Goal: Task Accomplishment & Management: Use online tool/utility

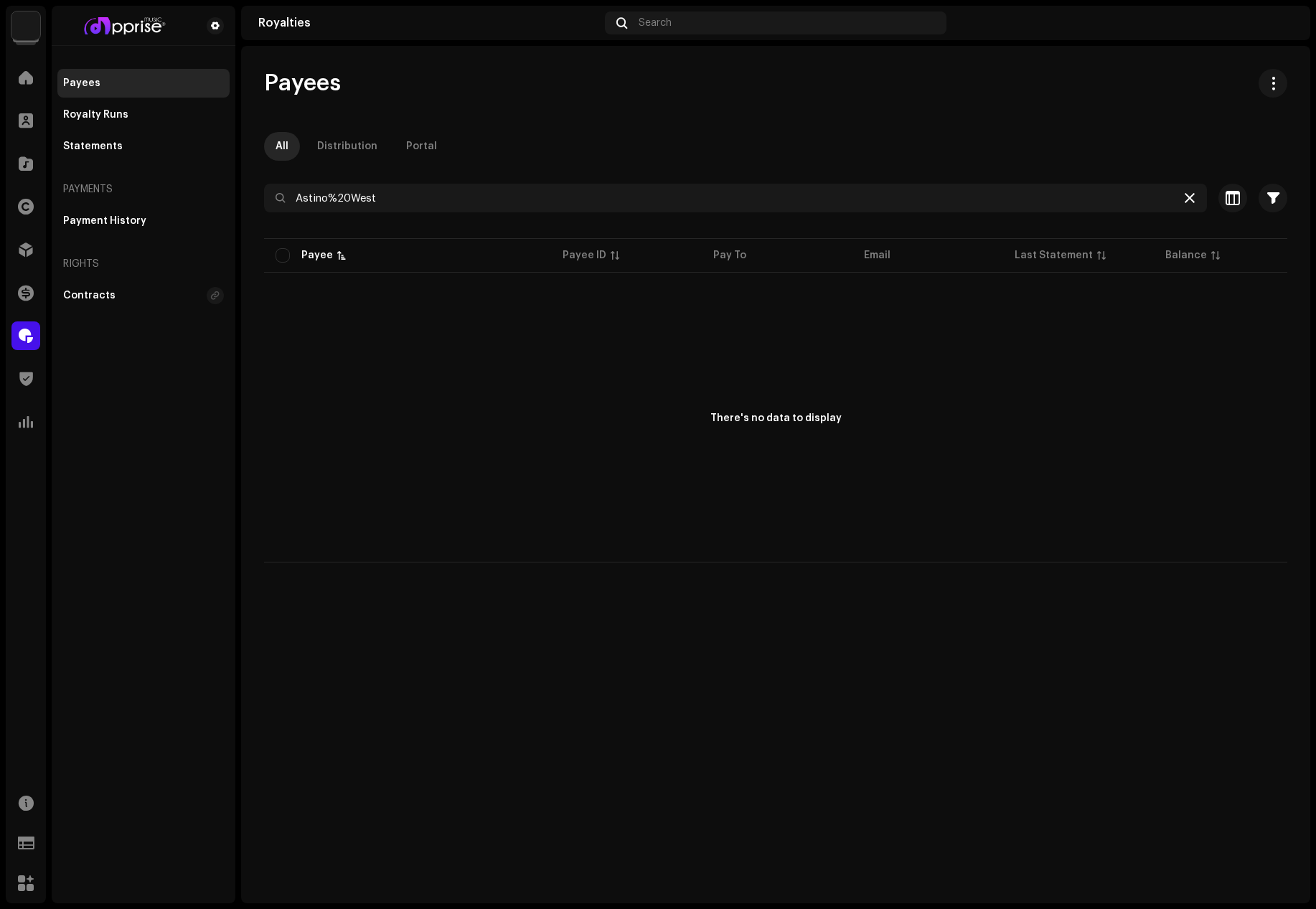
click at [1190, 196] on icon at bounding box center [1190, 198] width 10 height 12
click at [32, 79] on span at bounding box center [26, 78] width 15 height 12
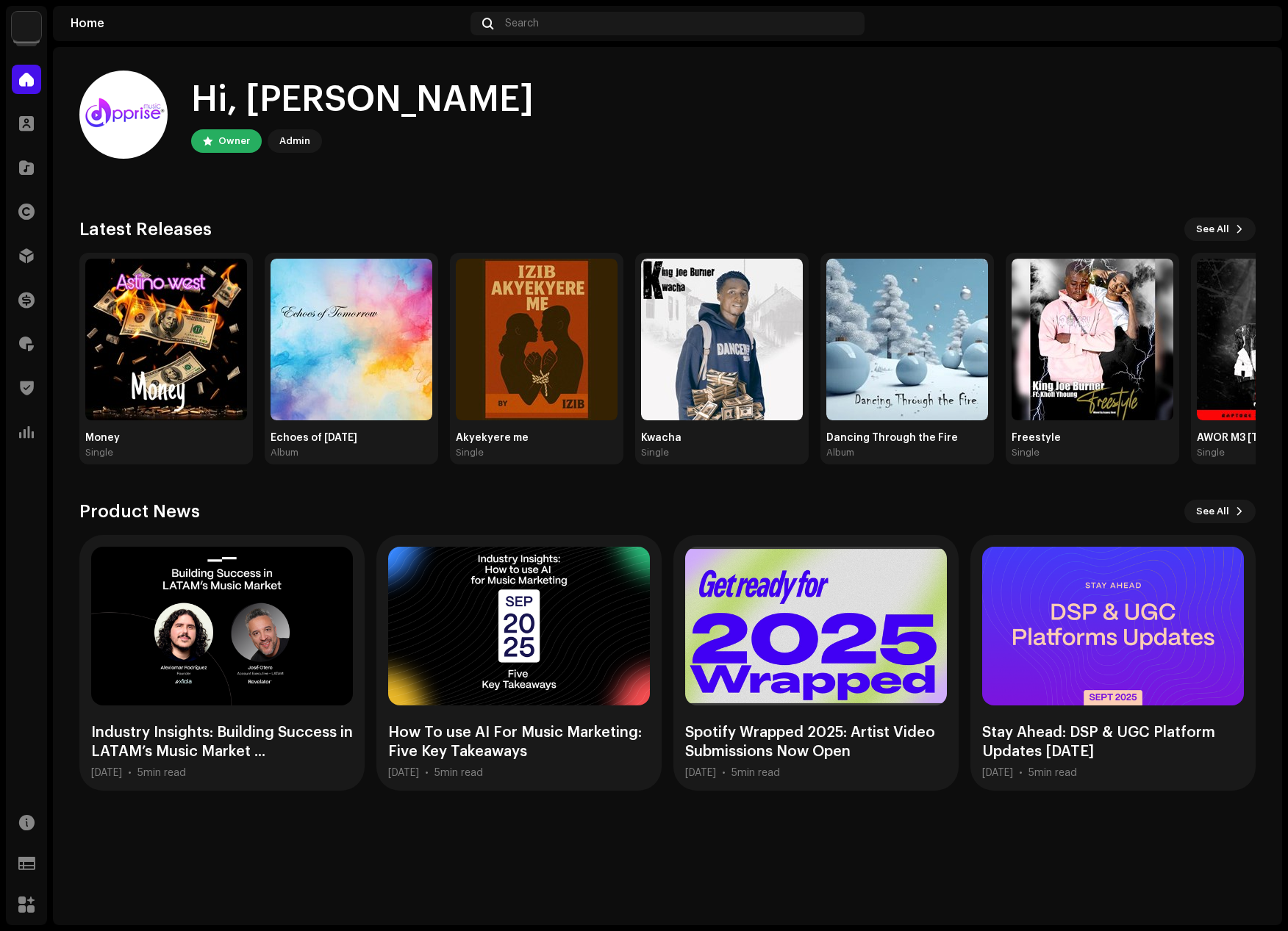
click at [778, 141] on div "Hi, [PERSON_NAME] Owner Admin" at bounding box center [667, 114] width 1176 height 88
click at [946, 92] on div "Hi, [PERSON_NAME] Owner Admin" at bounding box center [667, 114] width 1176 height 88
click at [29, 257] on span at bounding box center [26, 256] width 15 height 12
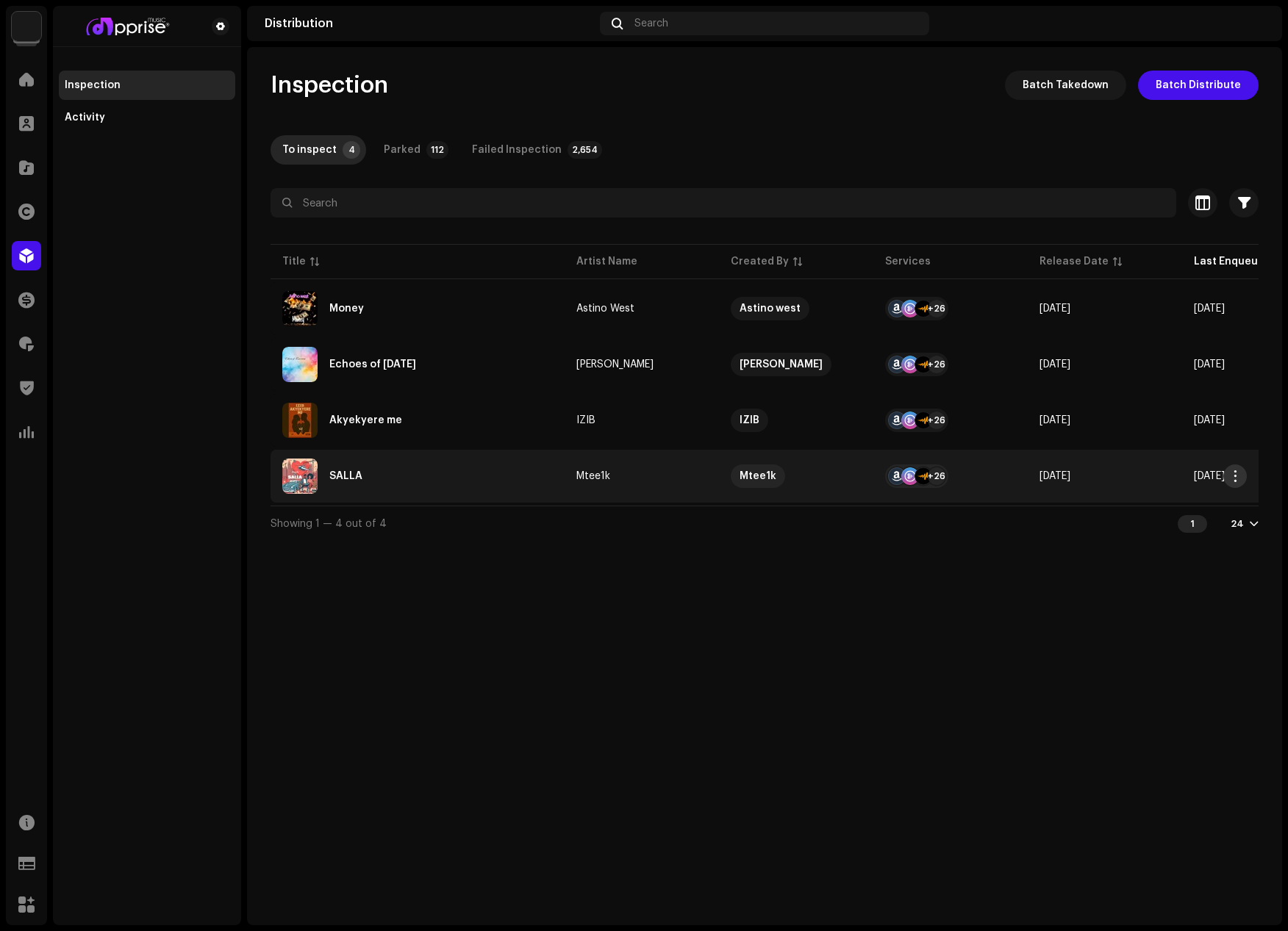
click at [1233, 476] on span "button" at bounding box center [1235, 476] width 11 height 12
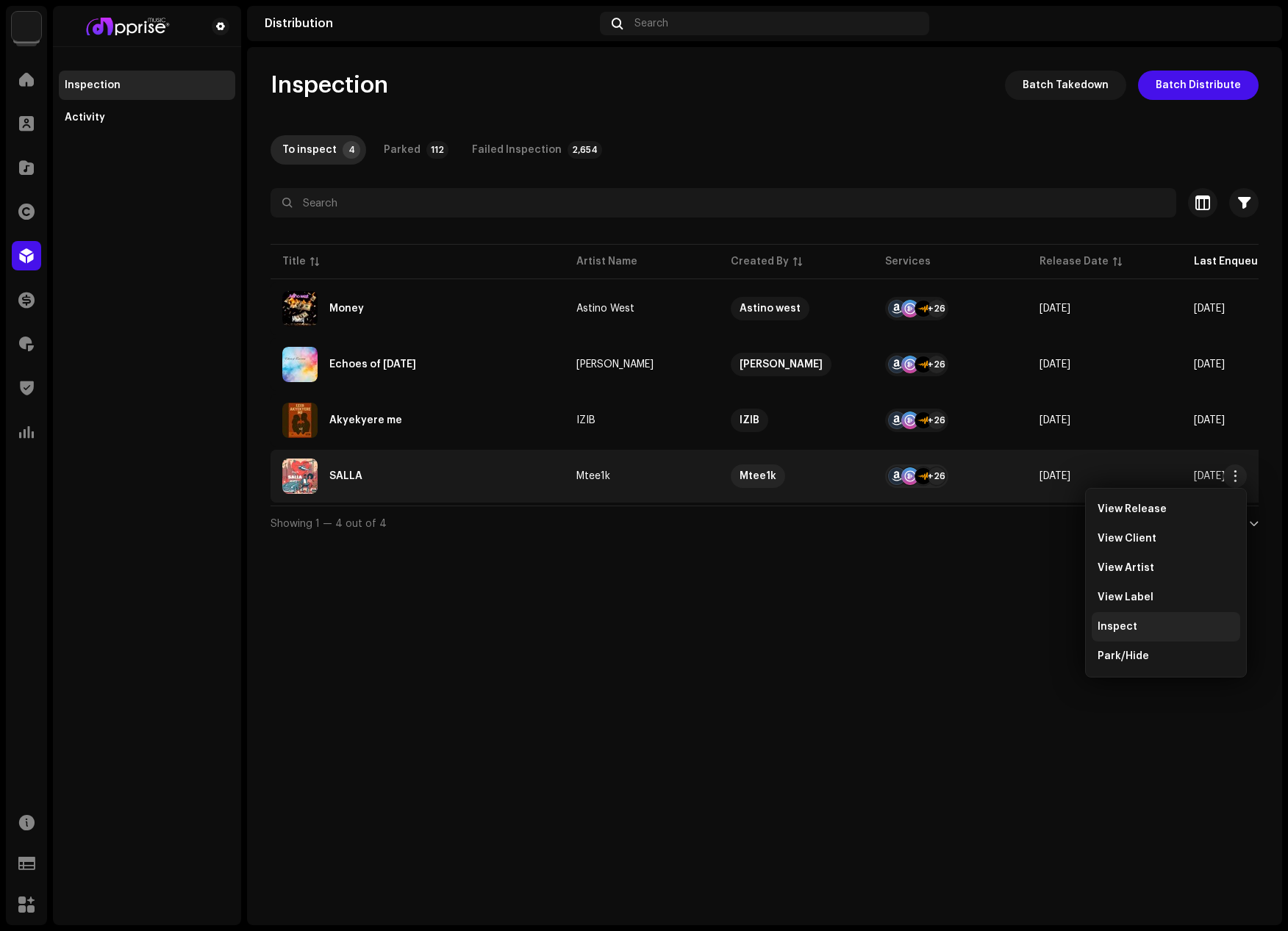
click at [1138, 625] on div "Inspect" at bounding box center [1166, 627] width 137 height 12
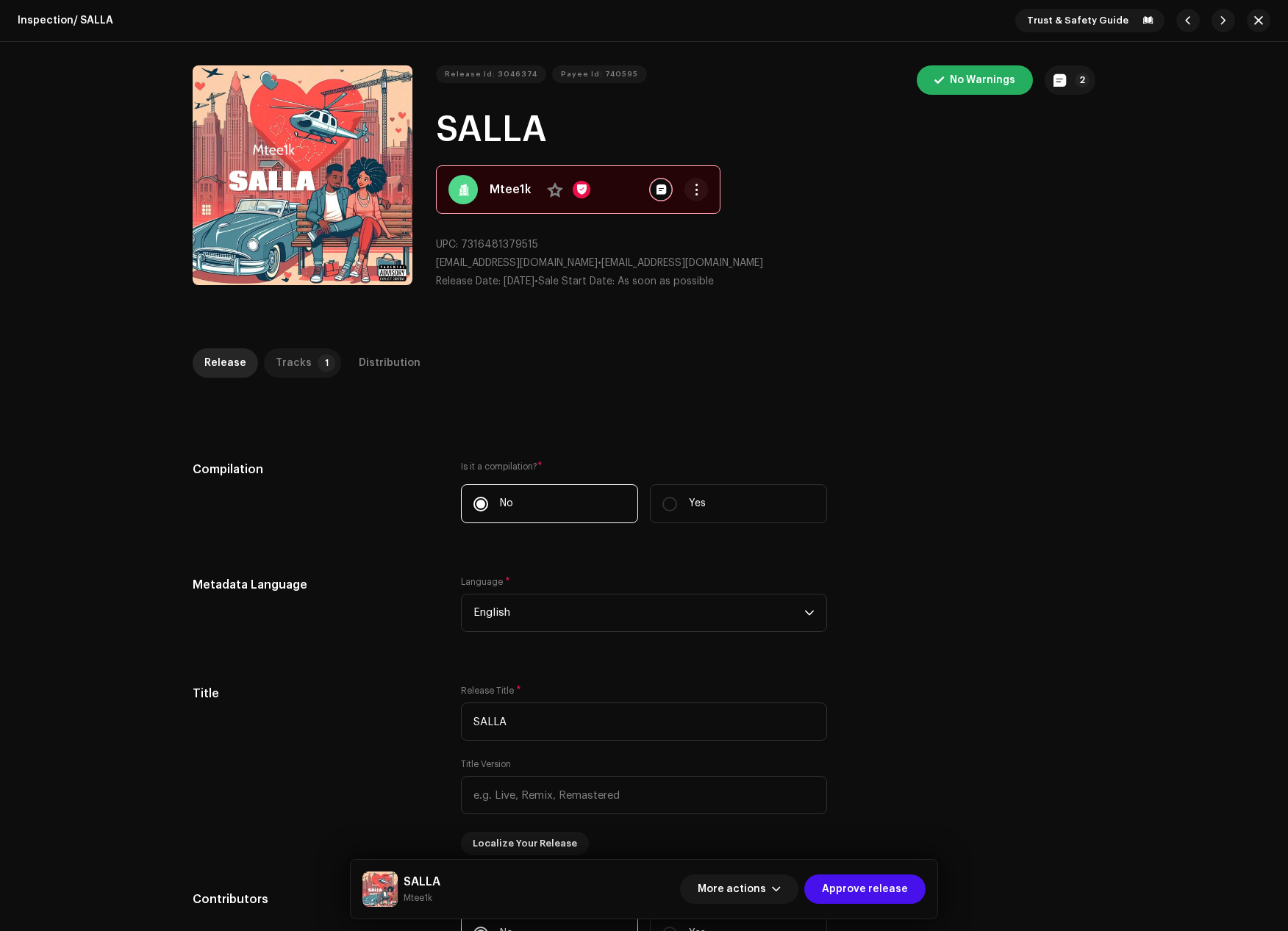
click at [291, 364] on div "Tracks" at bounding box center [294, 363] width 36 height 29
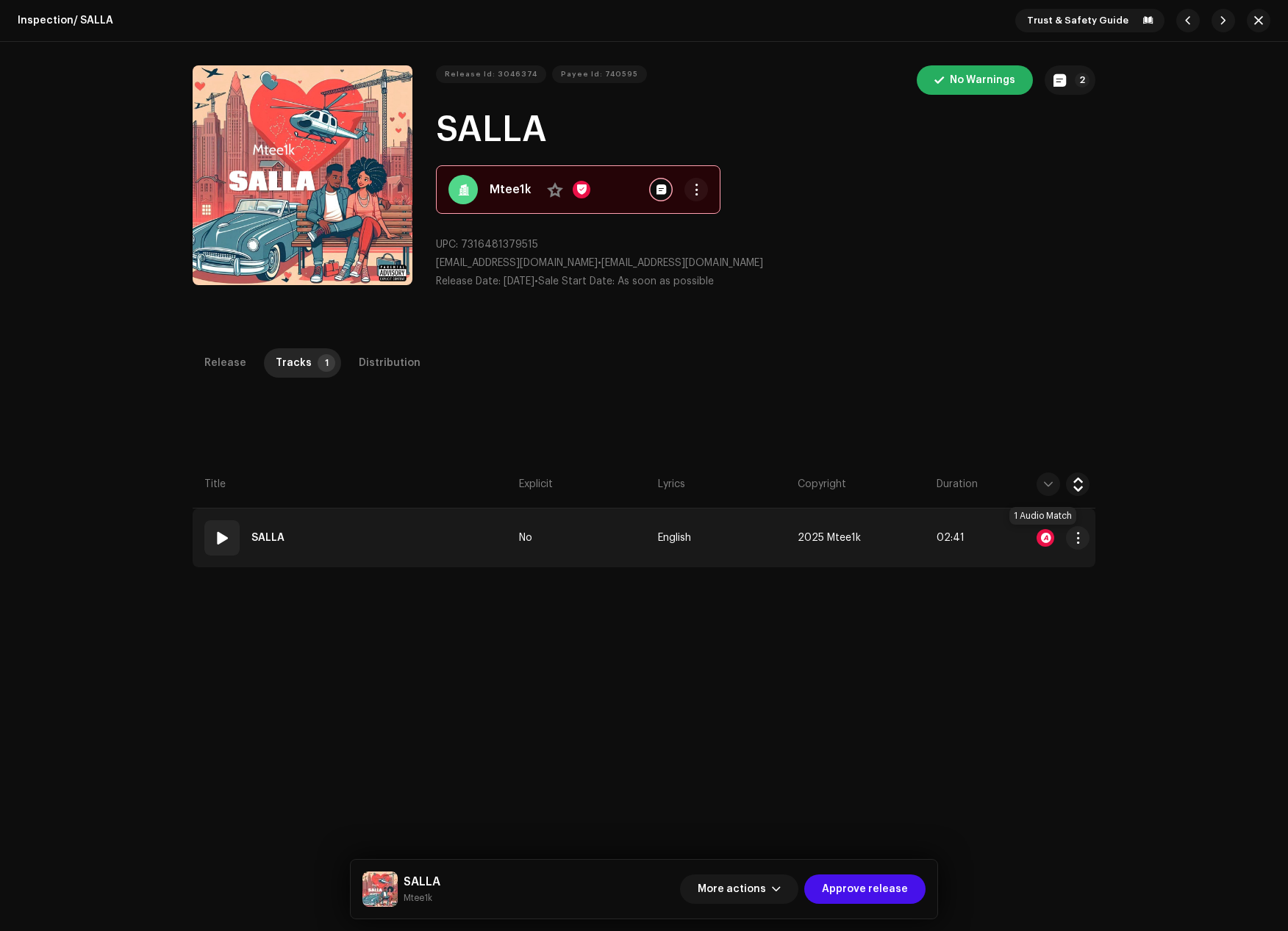
click at [1044, 539] on div at bounding box center [1045, 537] width 17 height 17
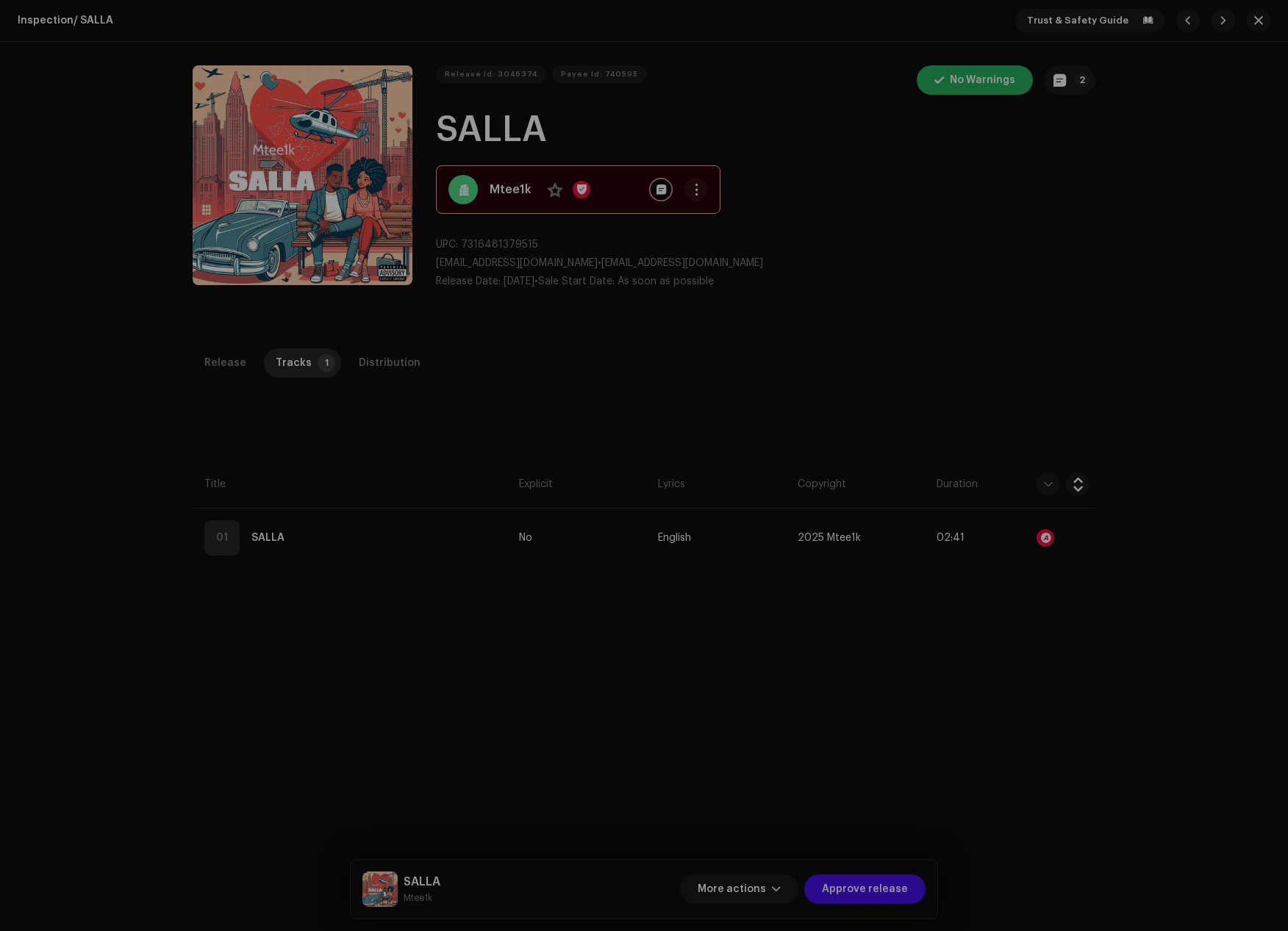
click at [948, 395] on div "Audio Recognition by Remix/Sample 1 All results require review/listening to avo…" at bounding box center [644, 465] width 1288 height 931
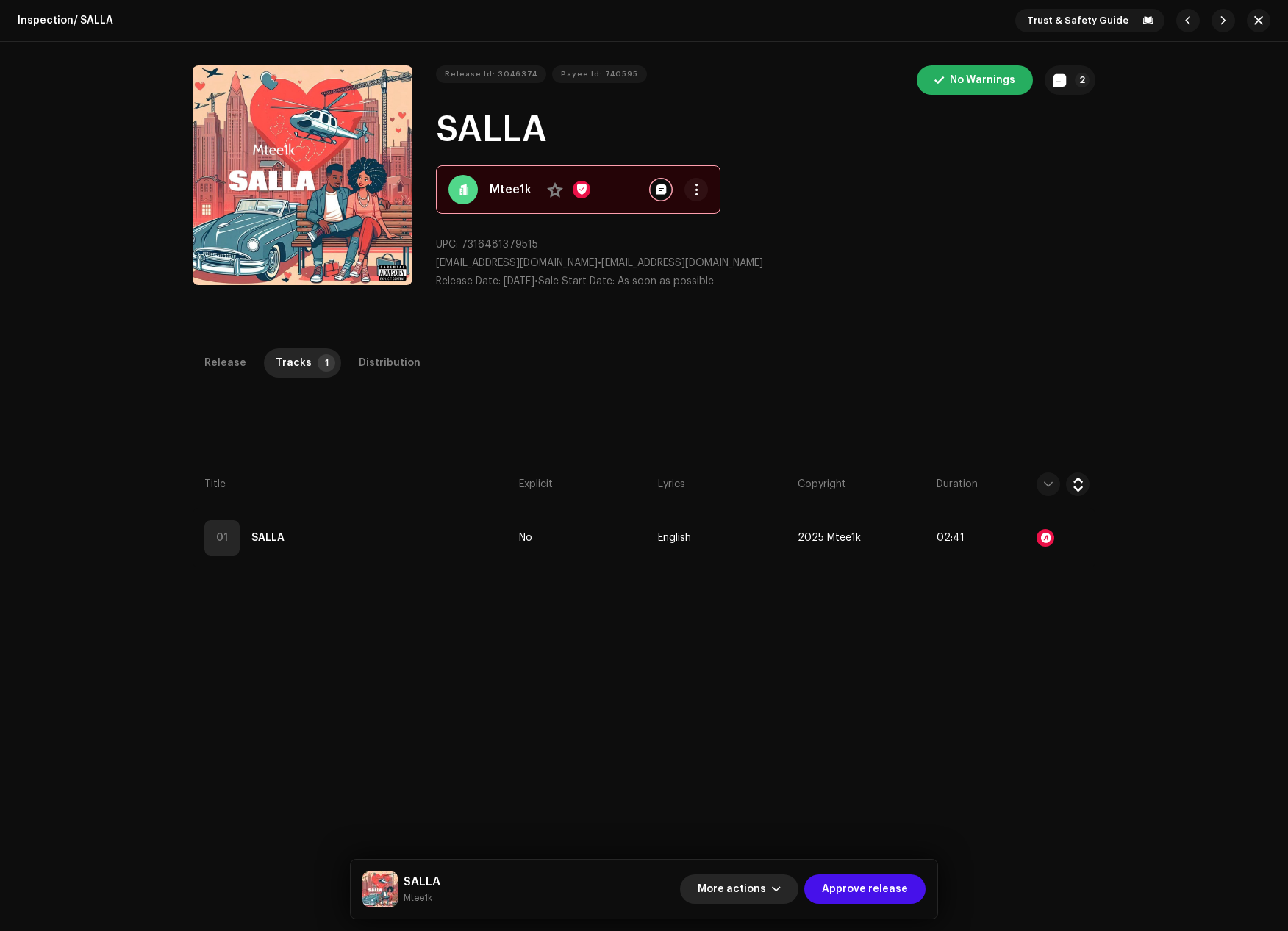
click at [779, 887] on span "button" at bounding box center [776, 890] width 9 height 12
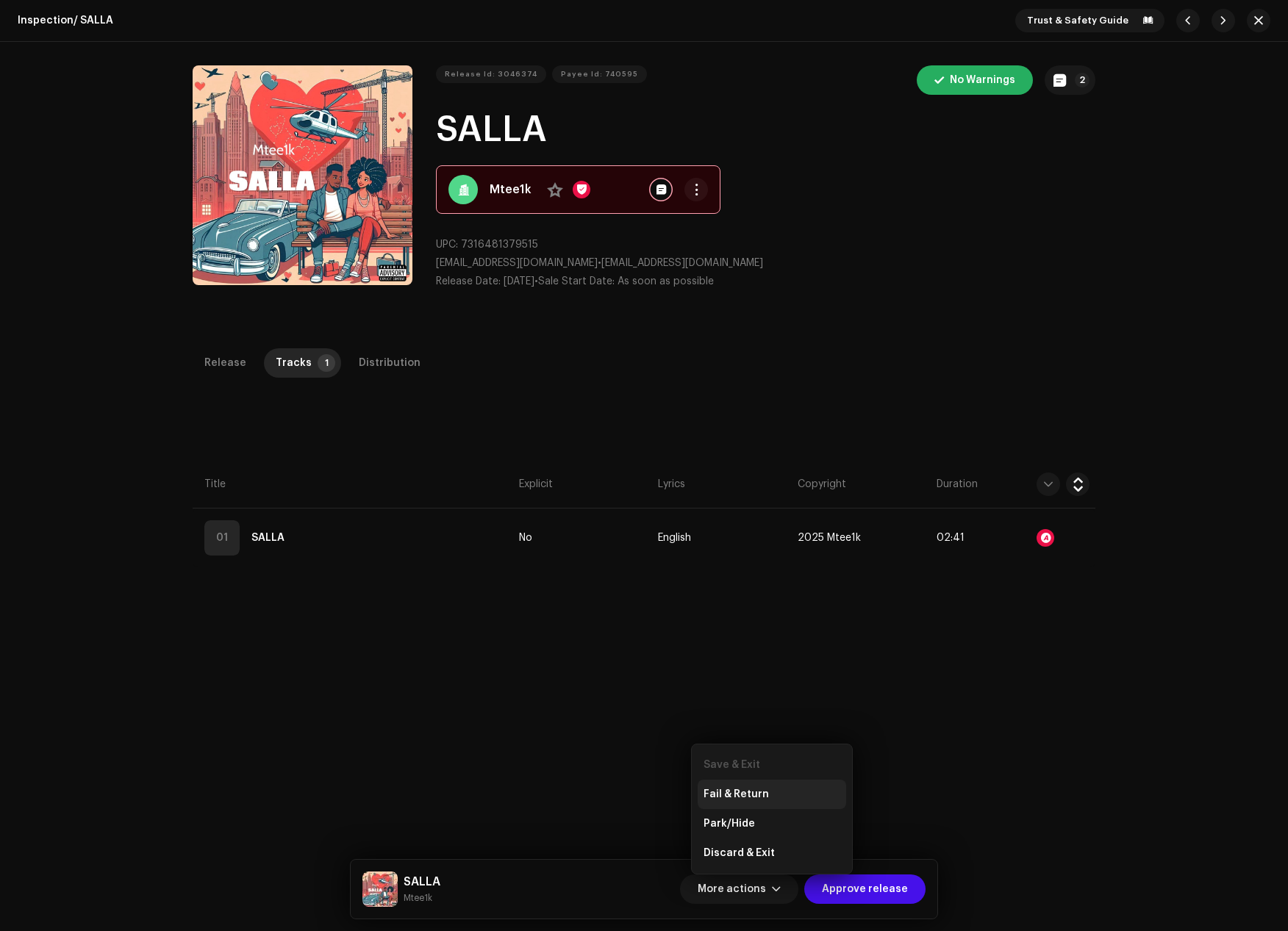
click at [744, 793] on span "Fail & Return" at bounding box center [735, 795] width 65 height 12
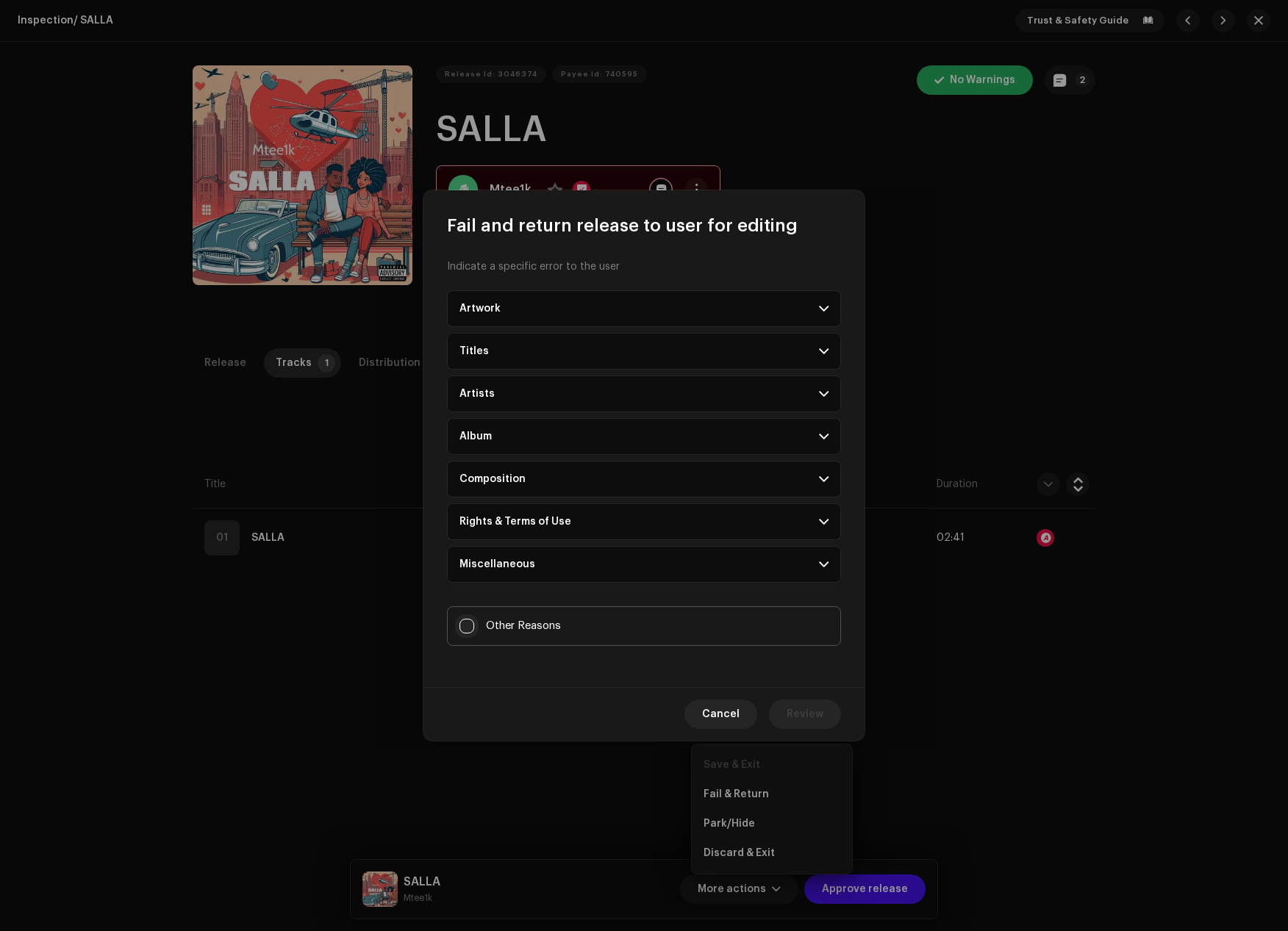
click at [465, 625] on input "Other Reasons" at bounding box center [467, 626] width 15 height 15
checkbox input "true"
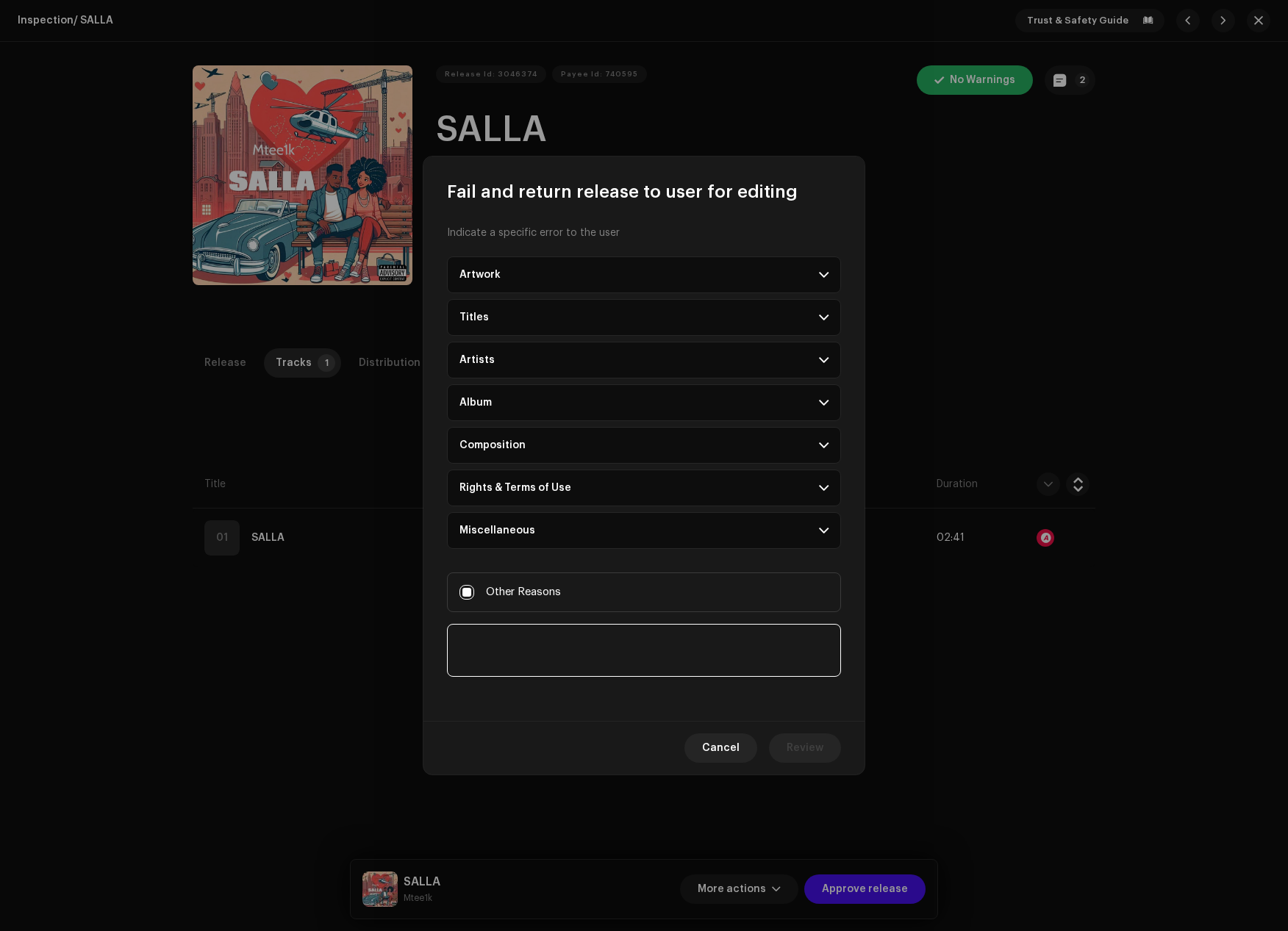
click at [492, 628] on textarea at bounding box center [644, 650] width 394 height 53
paste textarea "Important Notice: Copyright Infringement Music stores have become increasingly …"
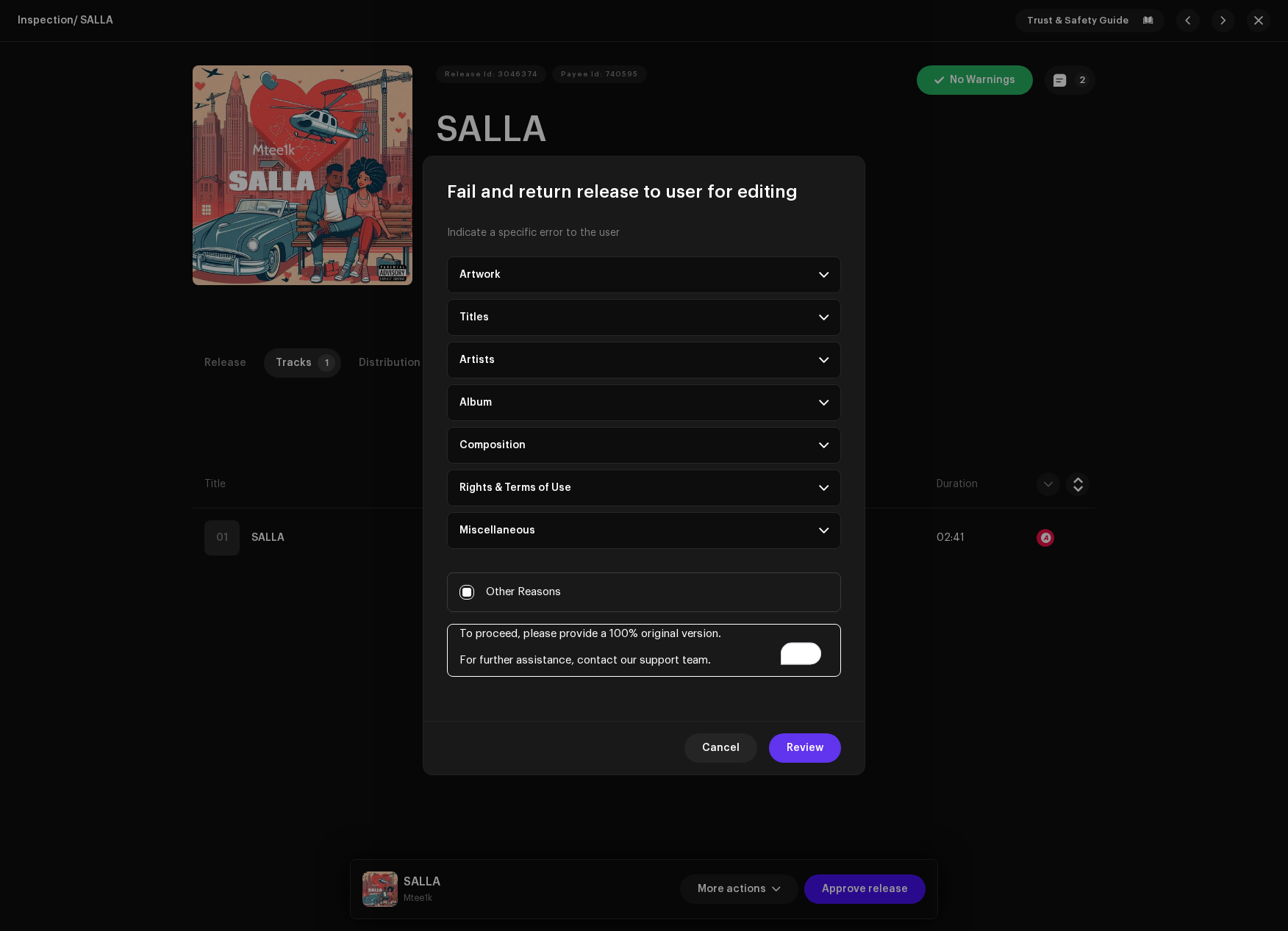
scroll to position [247, 0]
type textarea "Important Notice: Copyright Infringement Music stores have become increasingly …"
click at [744, 748] on button "Cancel" at bounding box center [720, 747] width 73 height 29
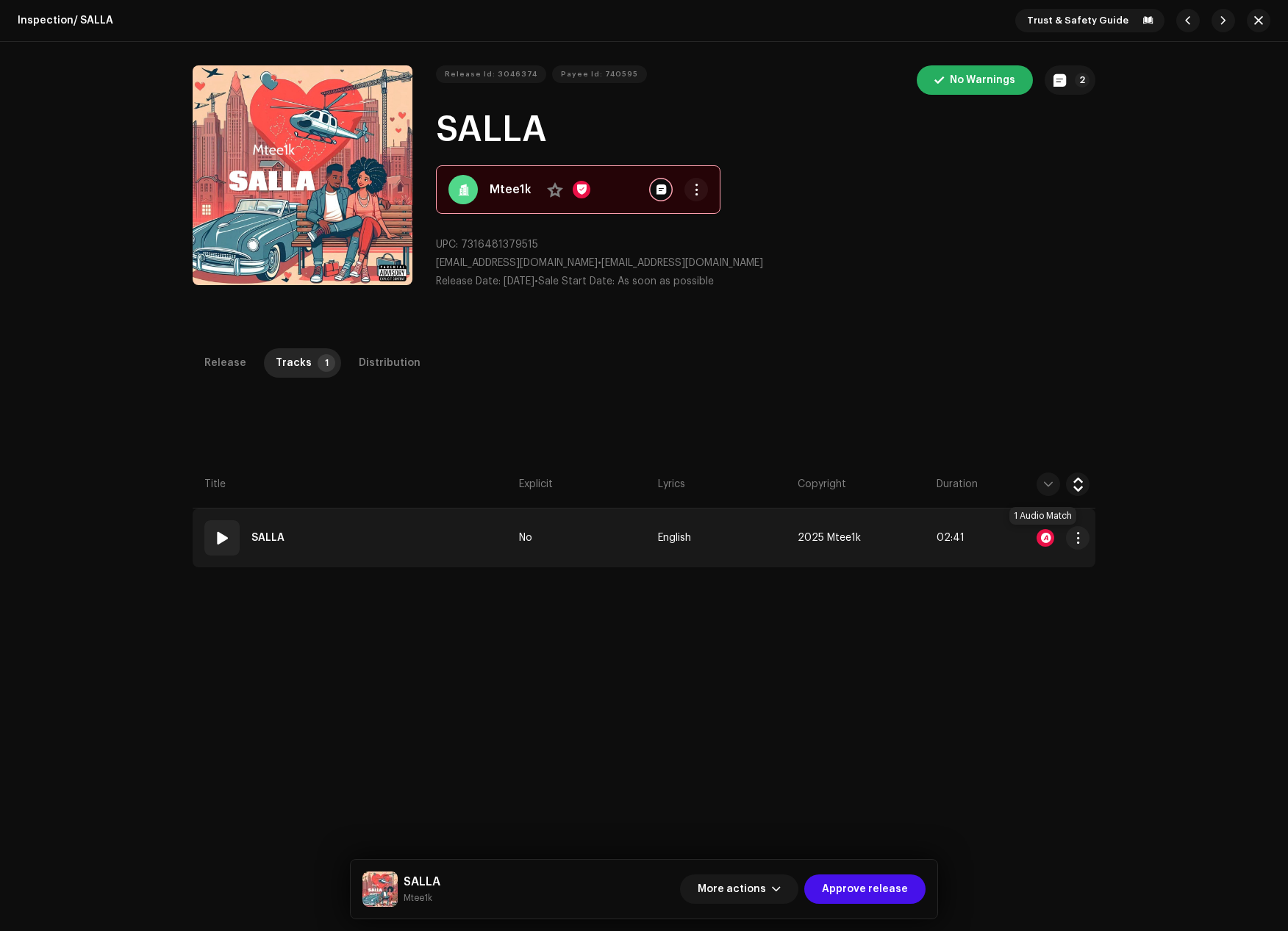
click at [1045, 543] on div at bounding box center [1045, 537] width 17 height 17
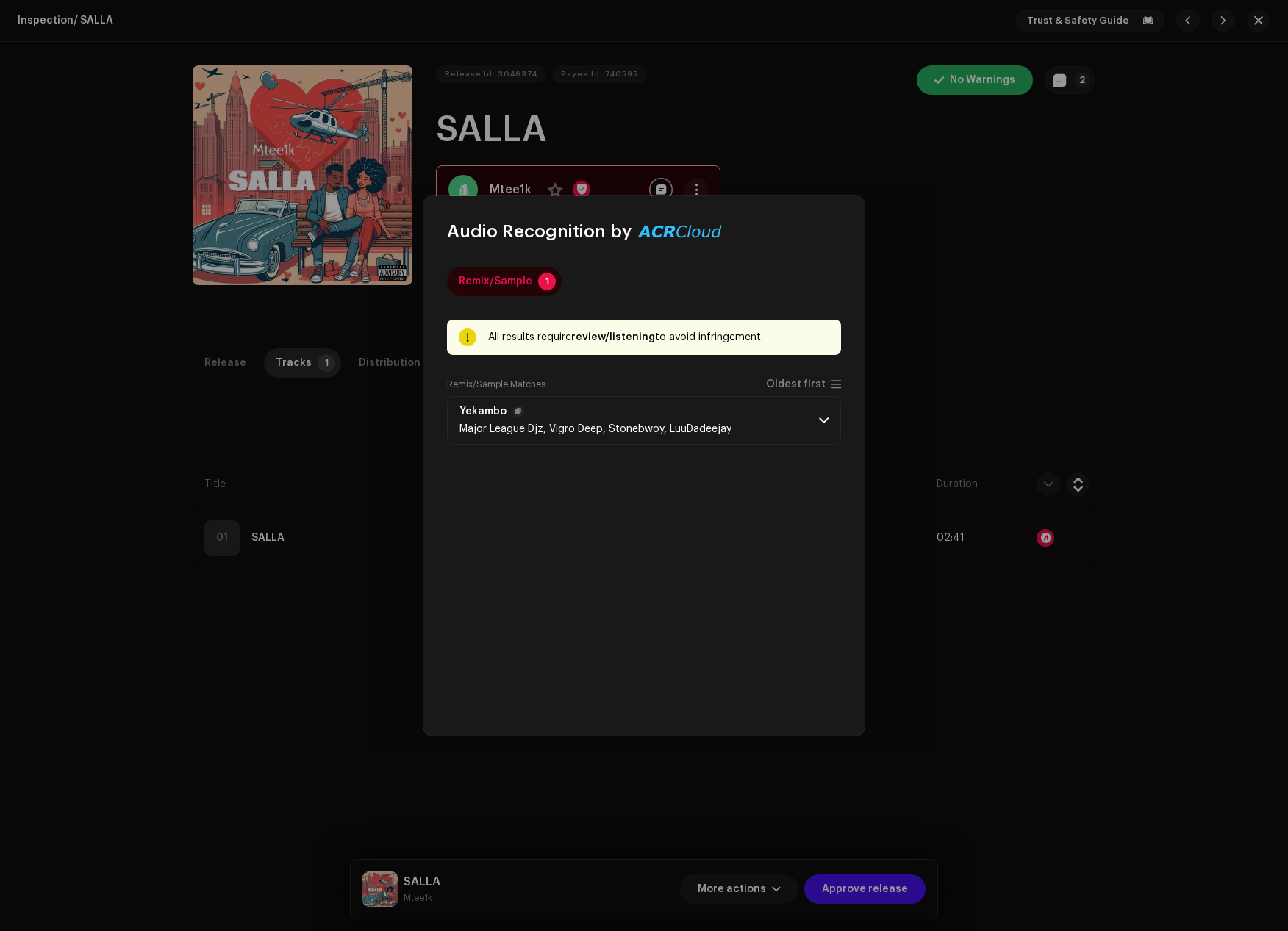
click at [818, 422] on p-accordion-header "Yekambo Major League Djz, Vigro Deep, Stonebwoy, LuuDadeejay" at bounding box center [644, 420] width 394 height 48
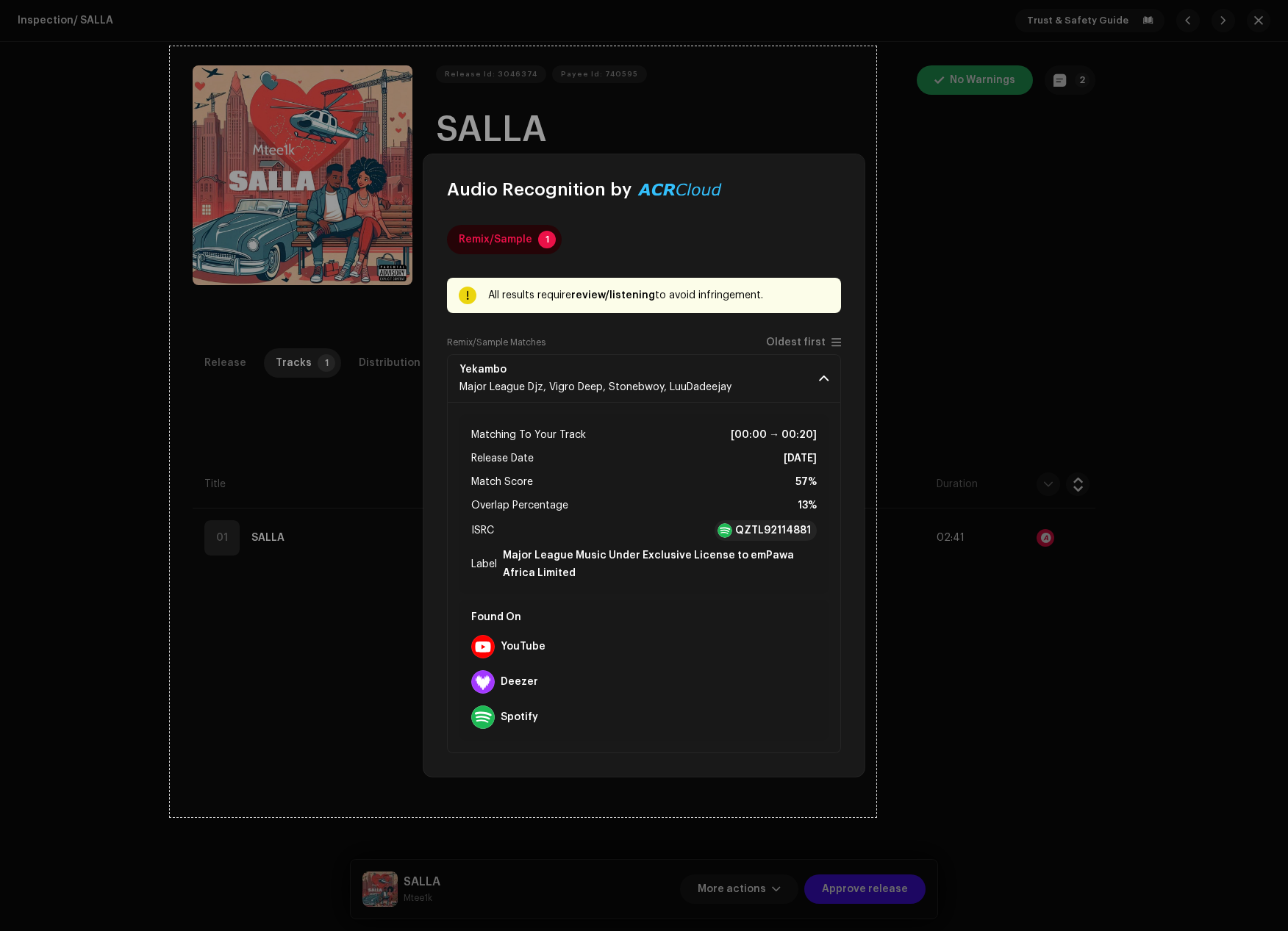
drag, startPoint x: 170, startPoint y: 47, endPoint x: 876, endPoint y: 817, distance: 1044.7
click at [876, 817] on div "961 X 1049" at bounding box center [644, 465] width 1288 height 931
click at [897, 605] on div "Rectangle" at bounding box center [898, 610] width 19 height 17
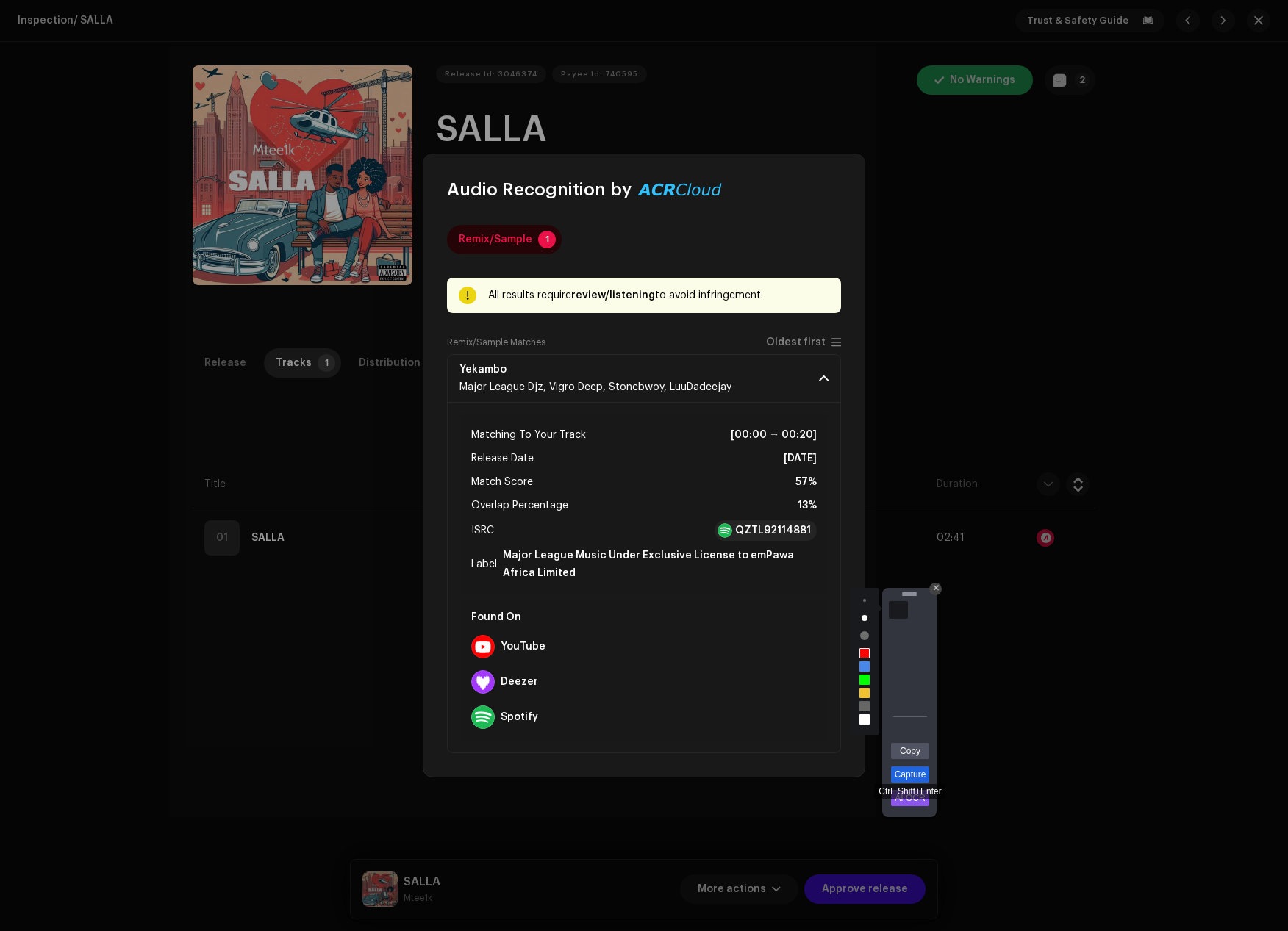
click at [903, 773] on link "Capture" at bounding box center [909, 774] width 38 height 16
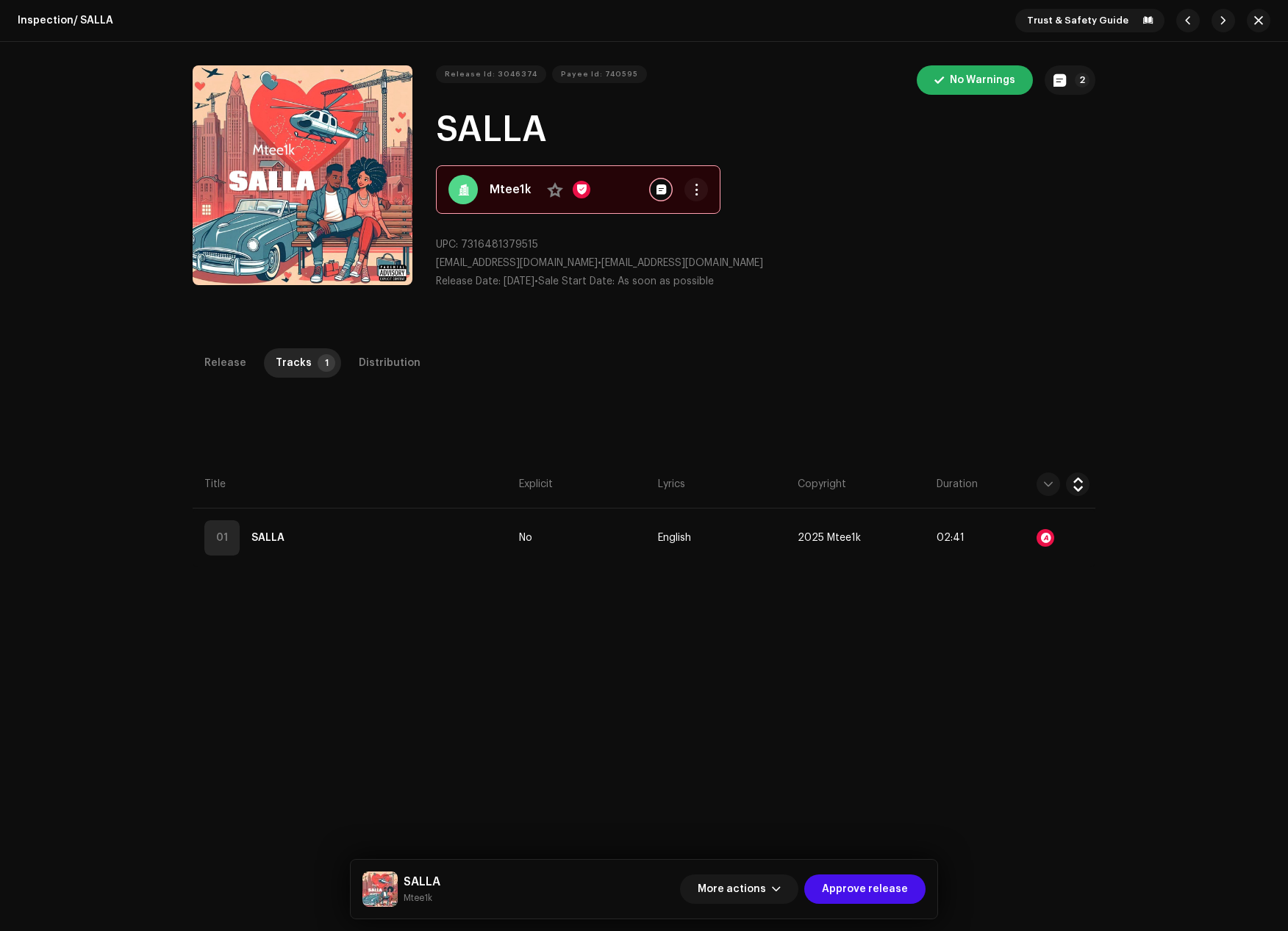
click at [983, 216] on div "Audio Recognition by Remix/Sample 1 All results require review/listening to avo…" at bounding box center [644, 465] width 1288 height 931
click at [766, 892] on span "More actions" at bounding box center [732, 889] width 69 height 29
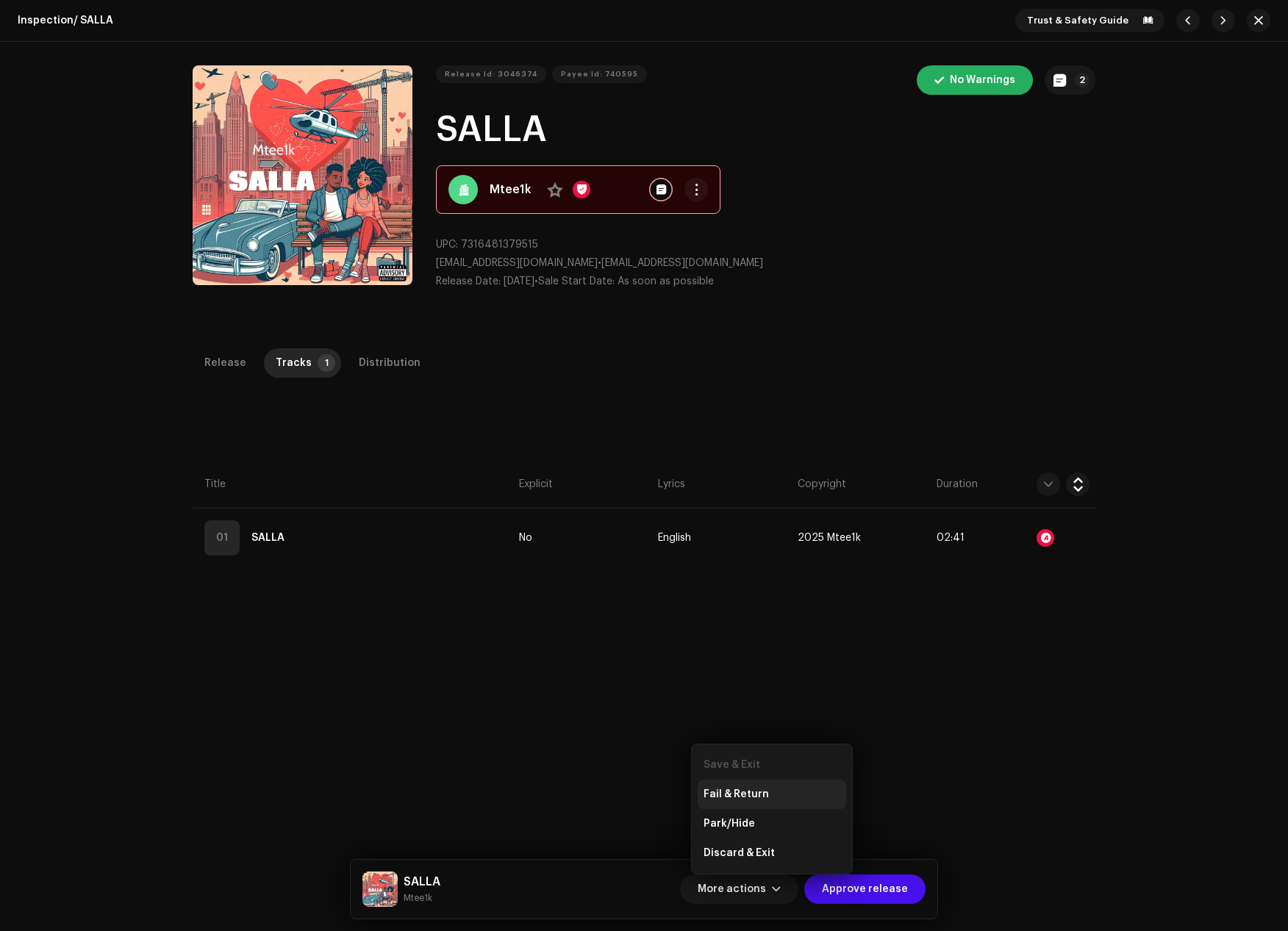
click at [738, 790] on span "Fail & Return" at bounding box center [735, 795] width 65 height 12
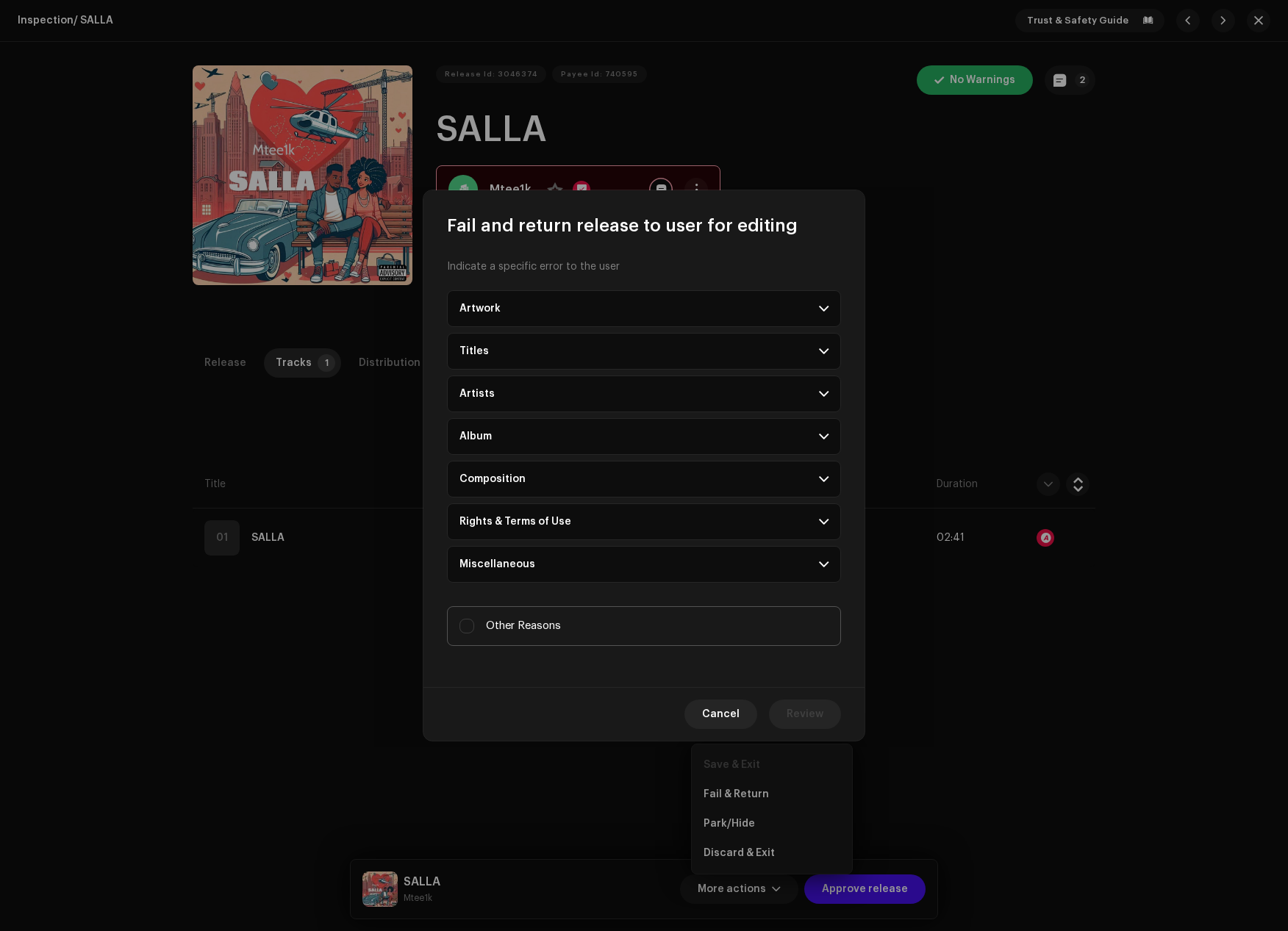
click at [546, 616] on label "Other Reasons" at bounding box center [644, 626] width 394 height 40
click at [474, 619] on input "Other Reasons" at bounding box center [467, 626] width 15 height 15
checkbox input "true"
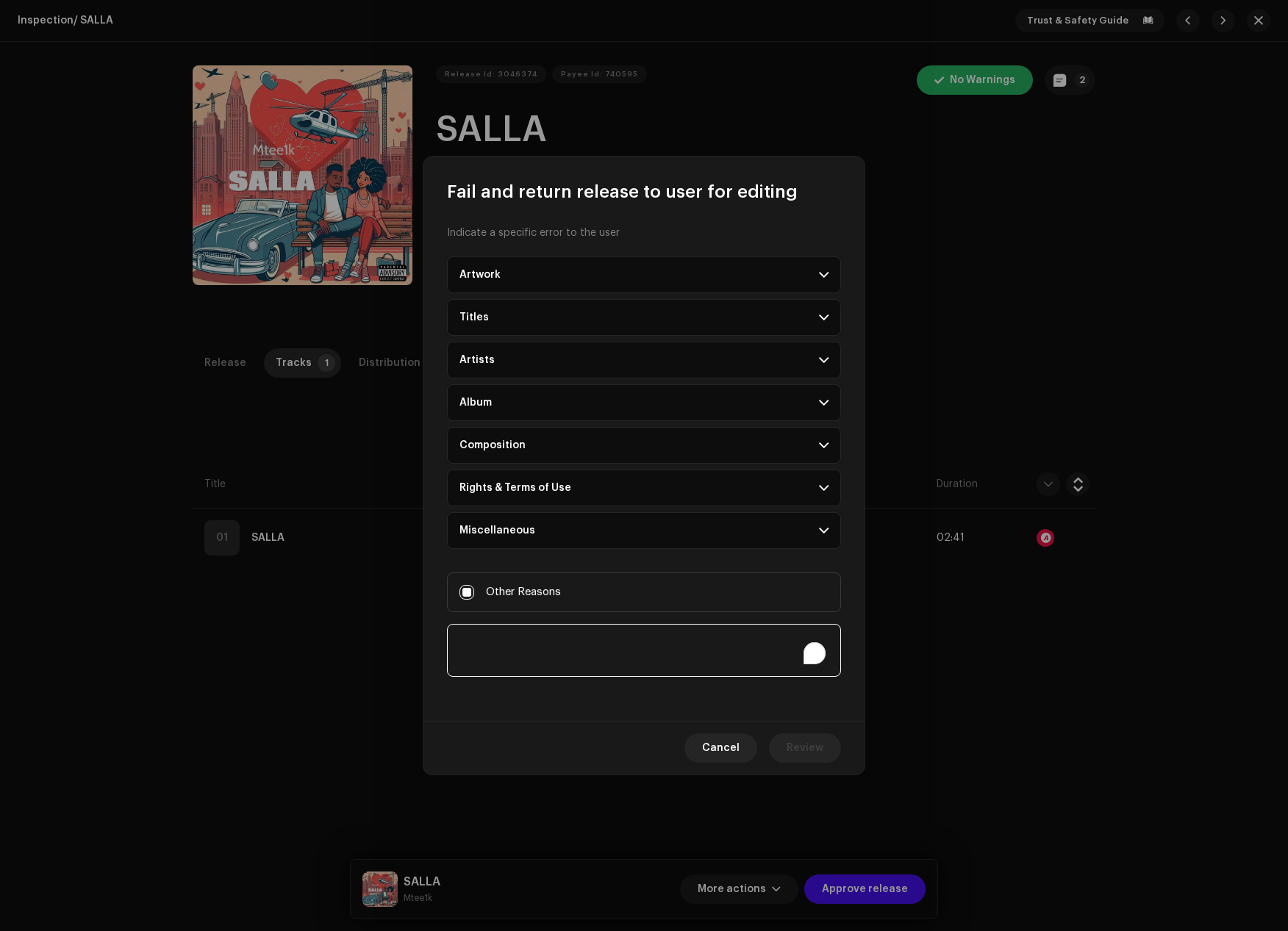
paste textarea "Important Notice: Copyright Infringement Music stores have become increasingly …"
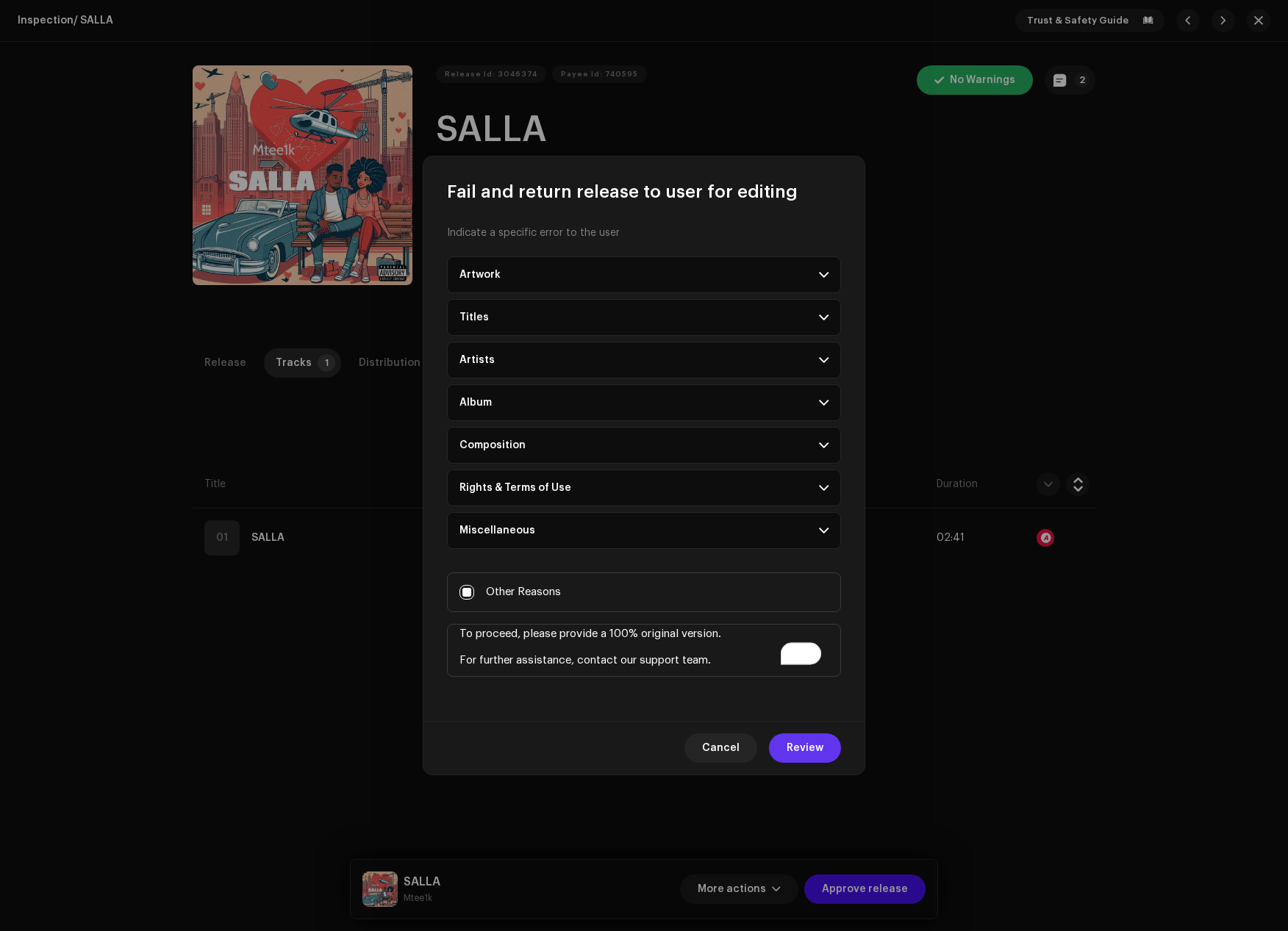
type textarea "Important Notice: Copyright Infringement Music stores have become increasingly …"
click at [802, 743] on span "Review" at bounding box center [805, 747] width 37 height 29
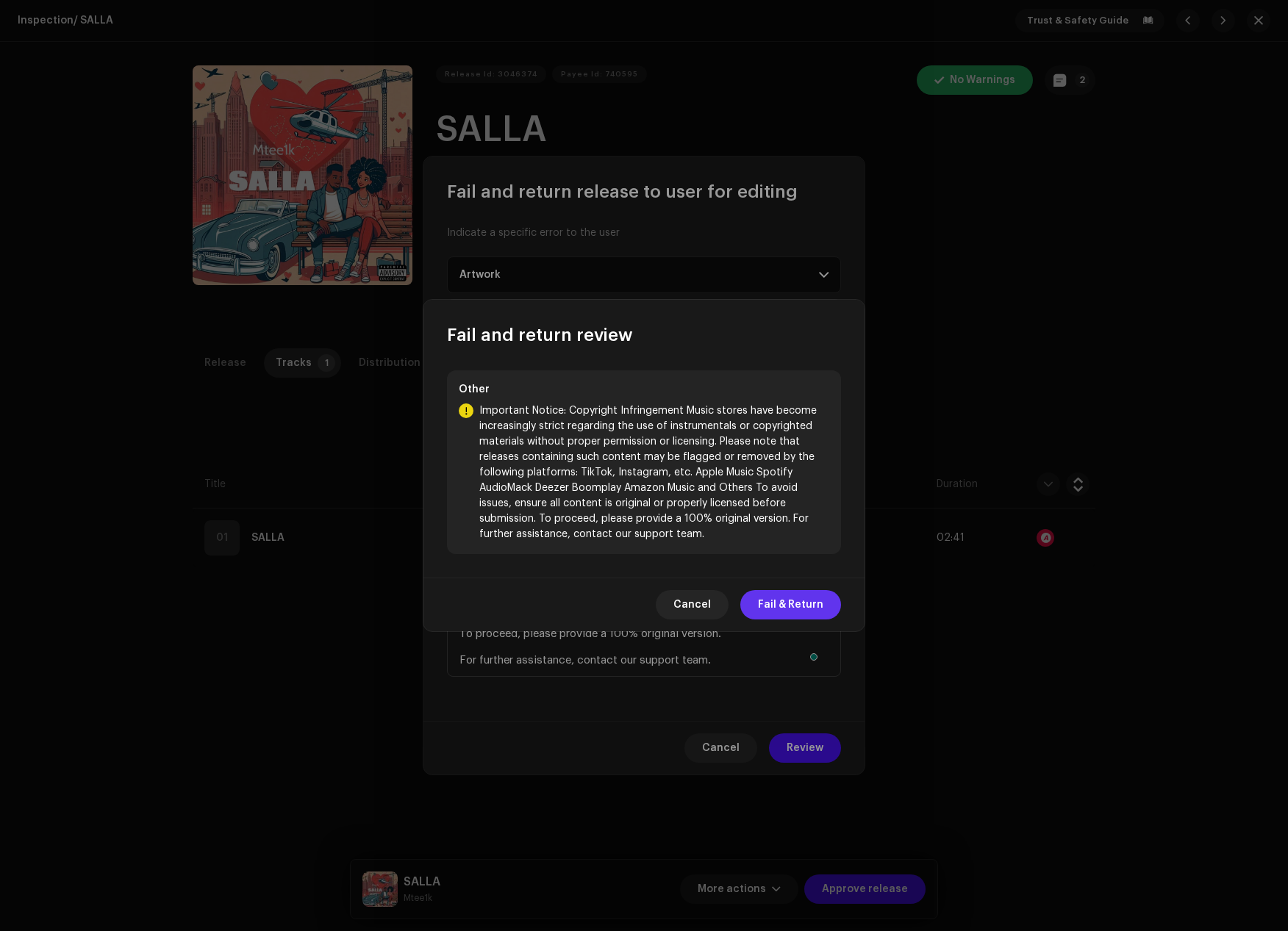
click at [808, 602] on span "Fail & Return" at bounding box center [790, 604] width 65 height 29
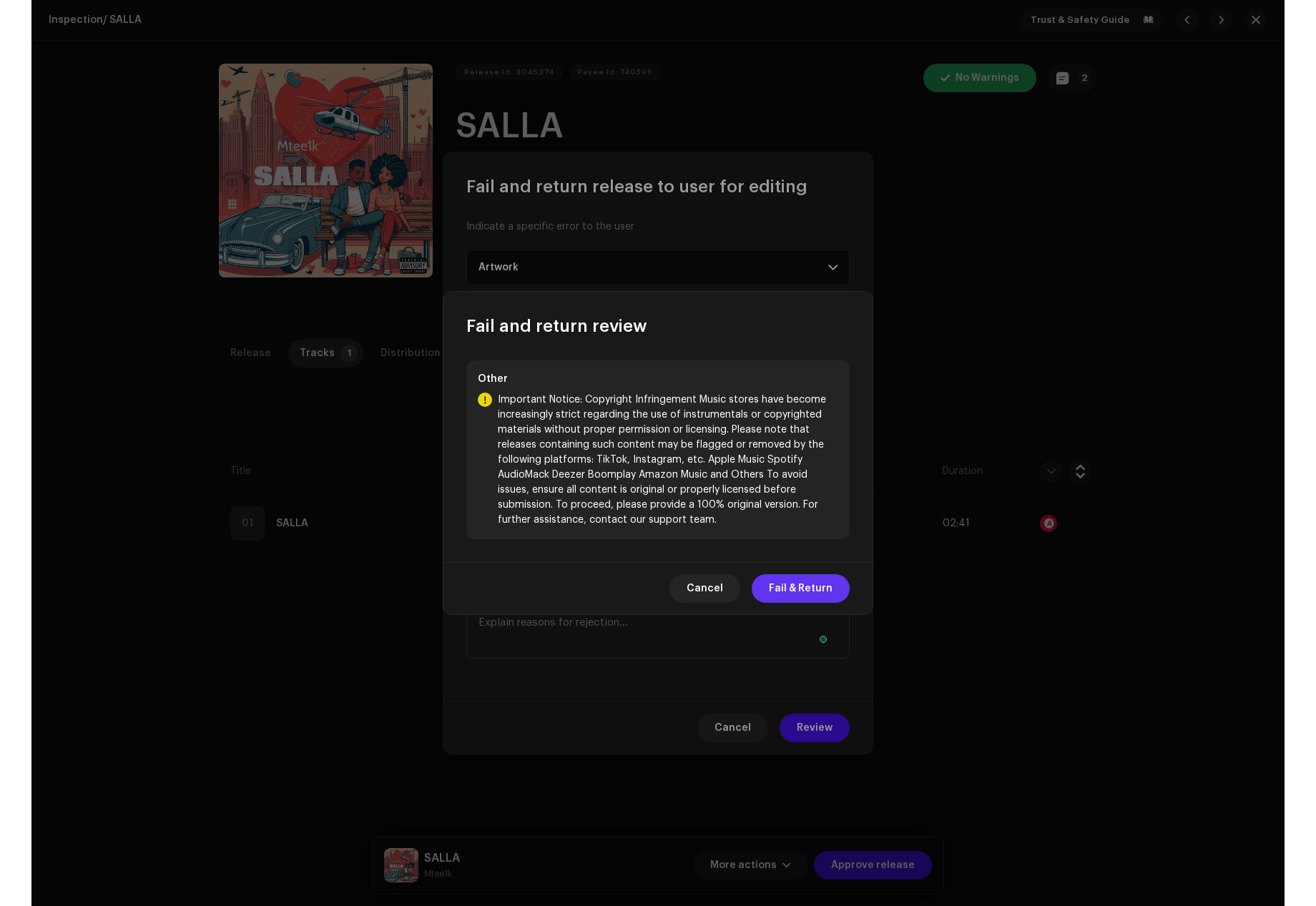
scroll to position [0, 0]
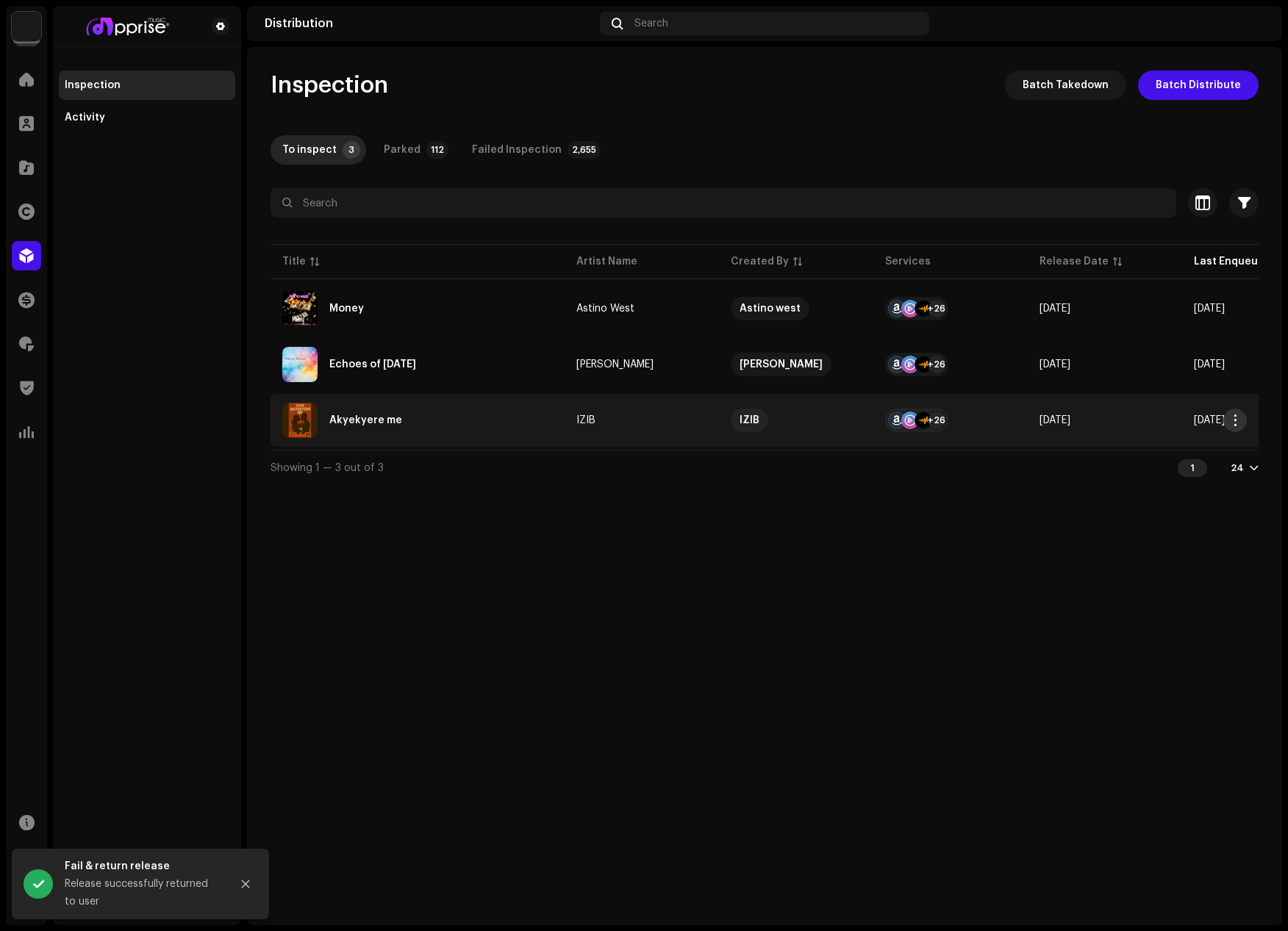
click at [1235, 422] on span "button" at bounding box center [1235, 421] width 11 height 12
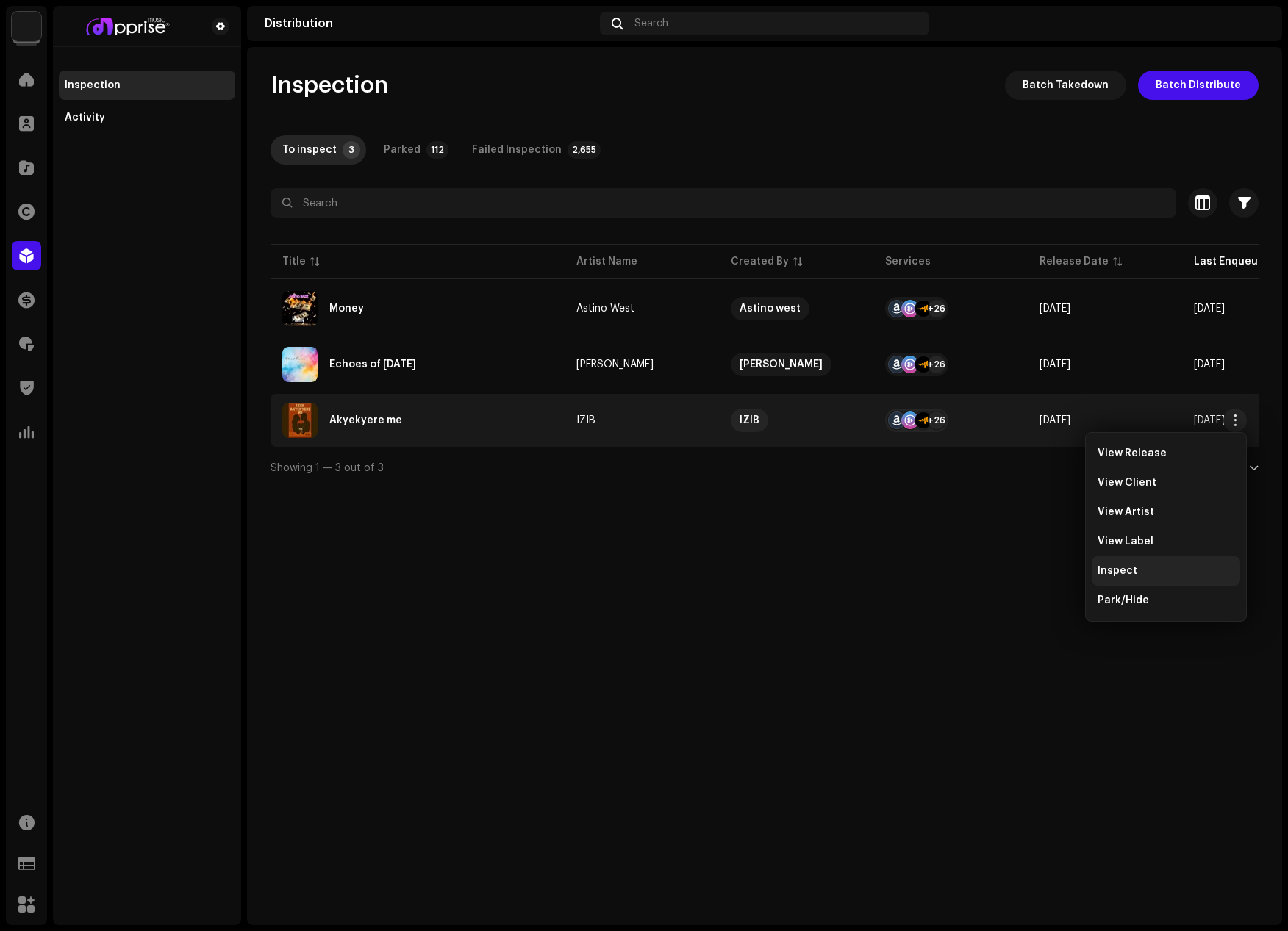
click at [1116, 569] on span "Inspect" at bounding box center [1117, 571] width 40 height 12
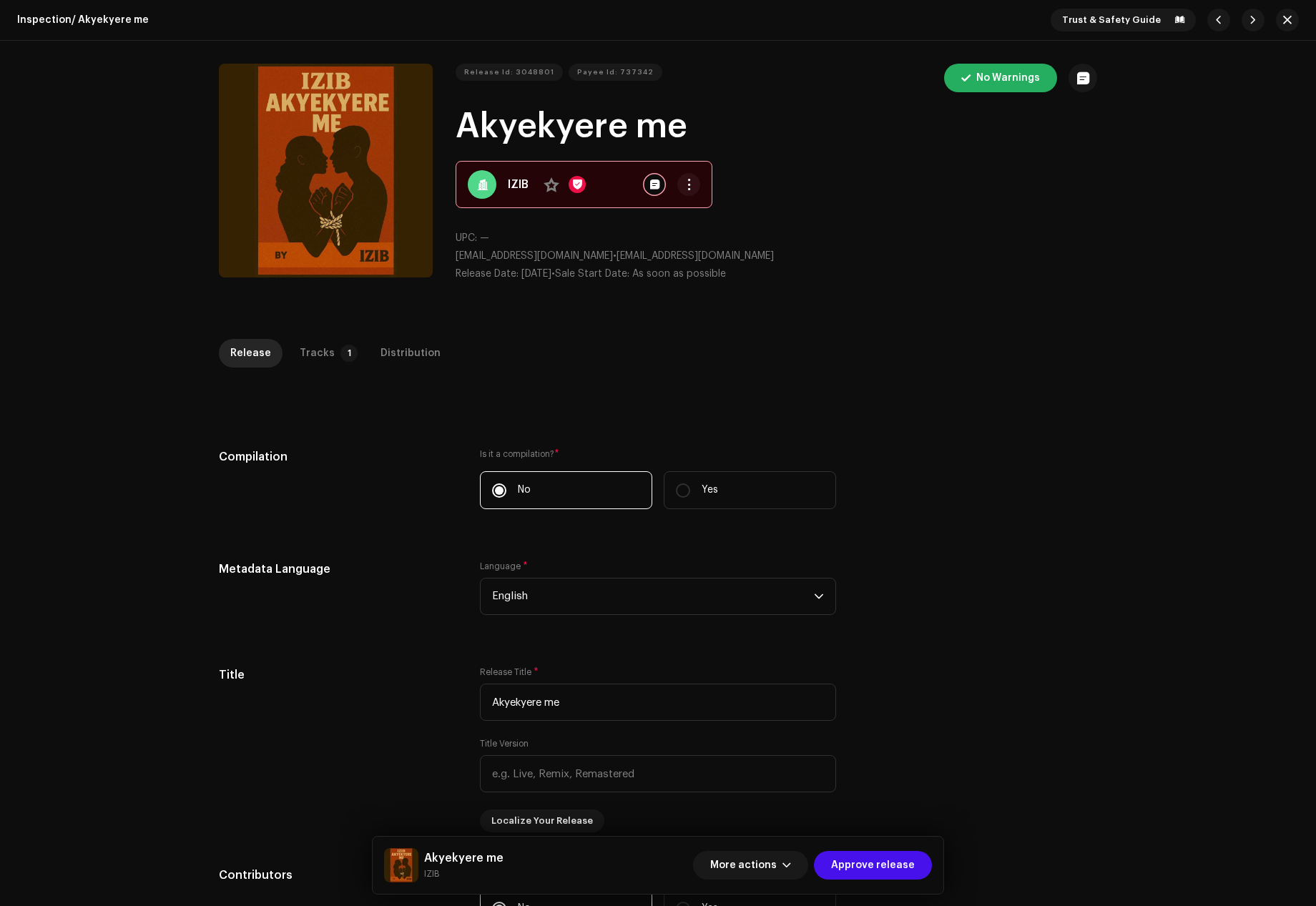
click at [314, 332] on div "Inspection / Akyekyere me Trust & Safety Guide Release Id: 3048801 Payee Id: 73…" at bounding box center [658, 453] width 1316 height 906
click at [321, 348] on div "Tracks" at bounding box center [317, 353] width 35 height 29
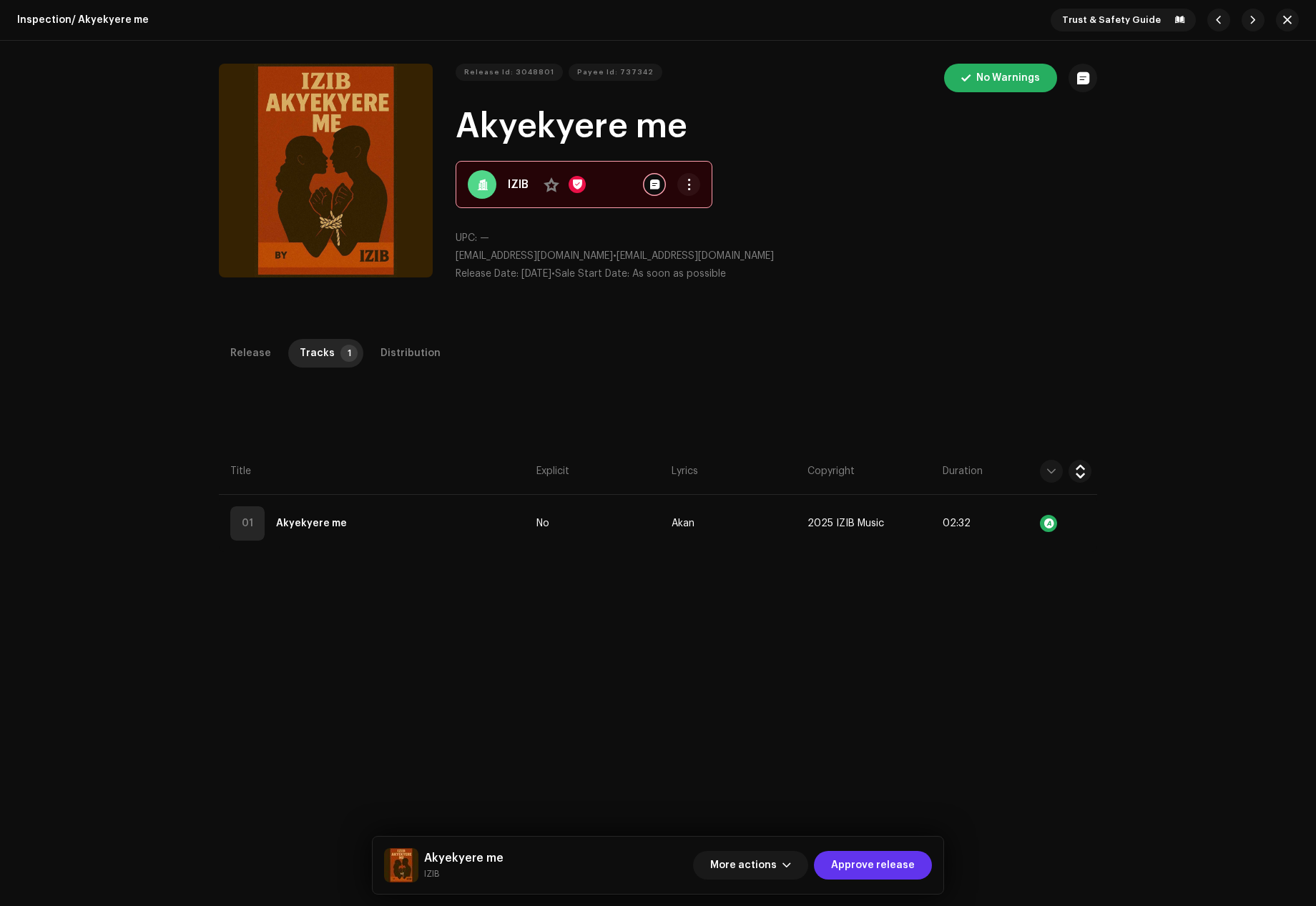
click at [889, 866] on span "Approve release" at bounding box center [873, 865] width 83 height 29
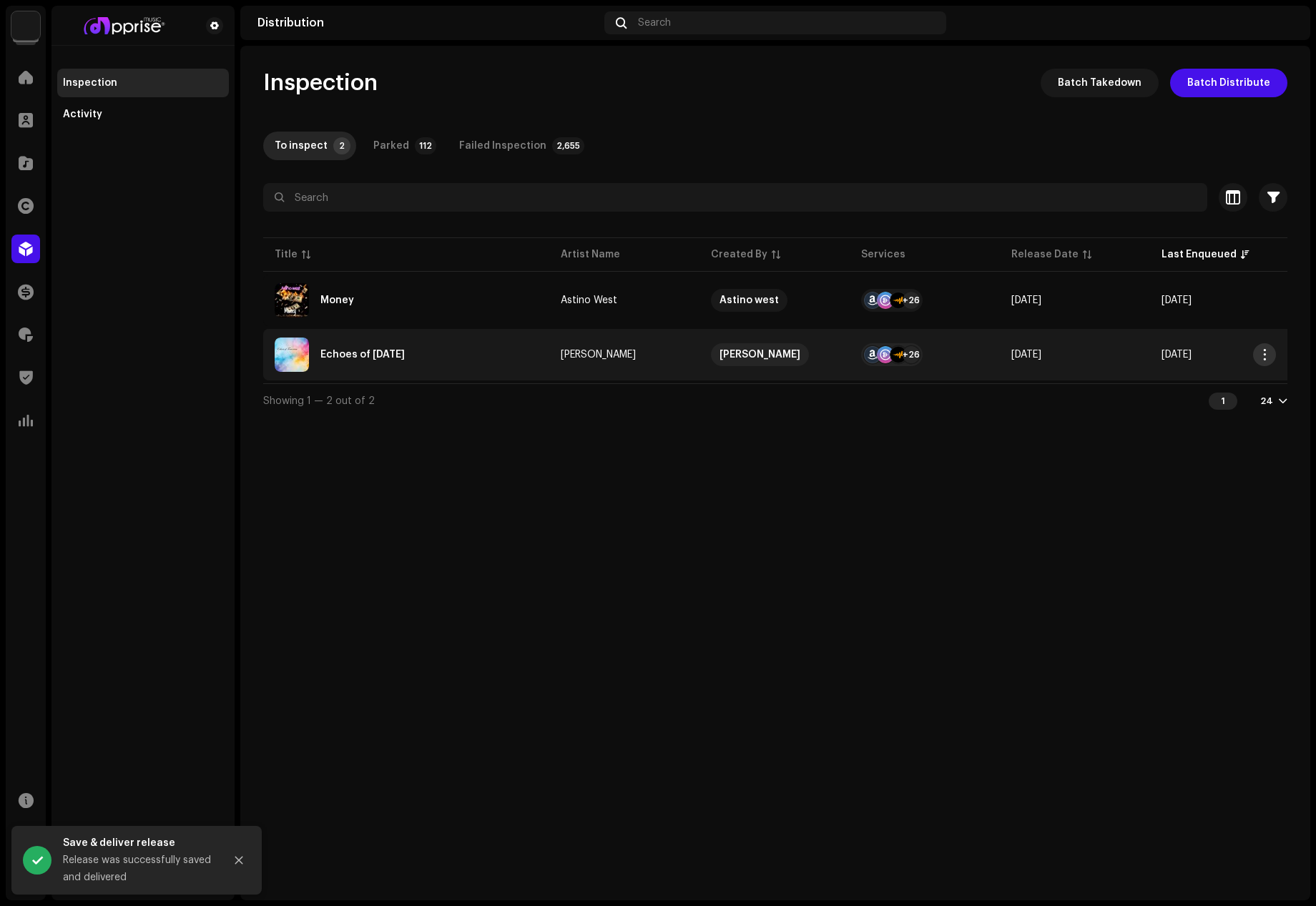
click at [1271, 349] on button "button" at bounding box center [1264, 354] width 23 height 23
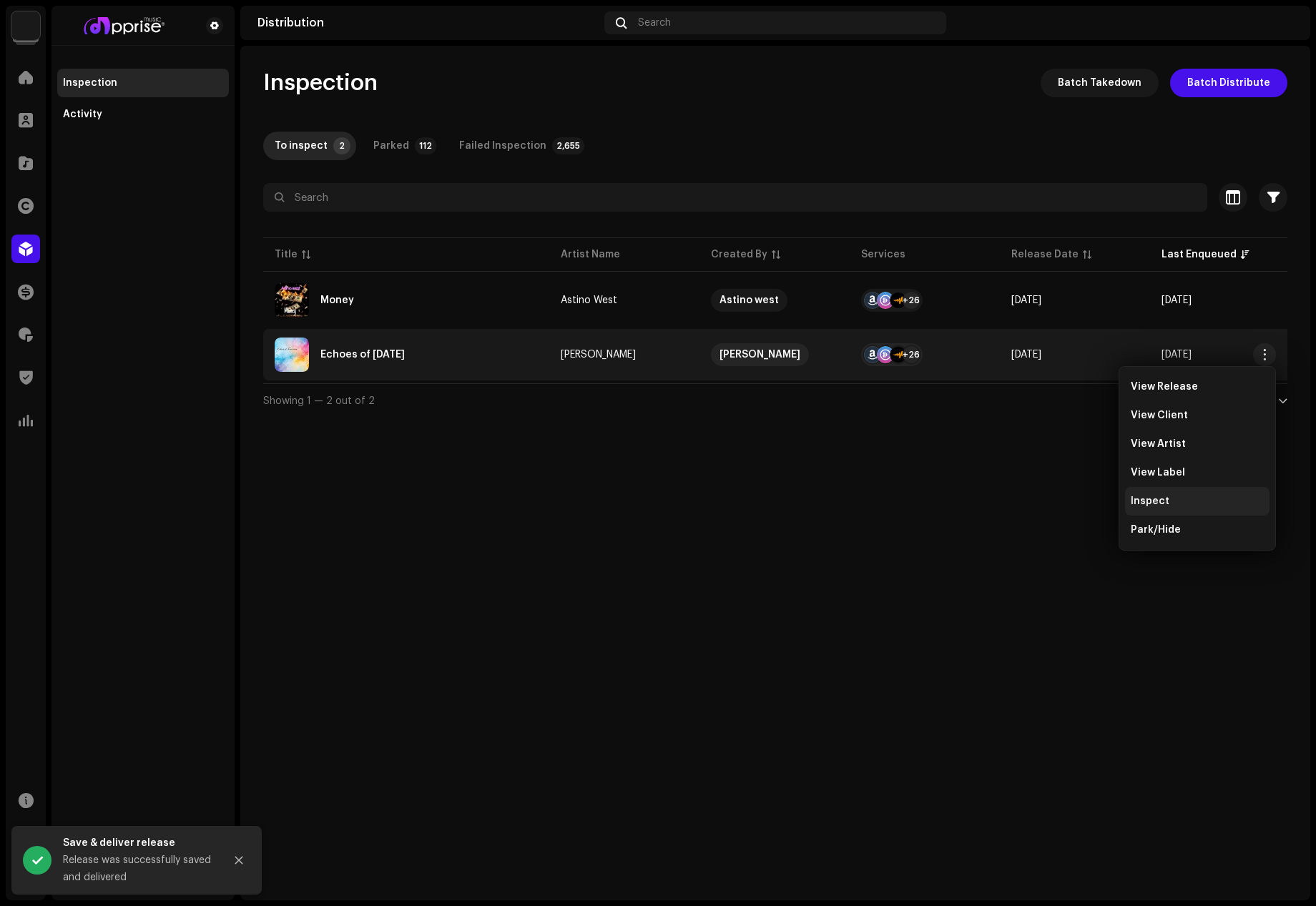
click at [1159, 508] on div "Inspect" at bounding box center [1197, 501] width 144 height 29
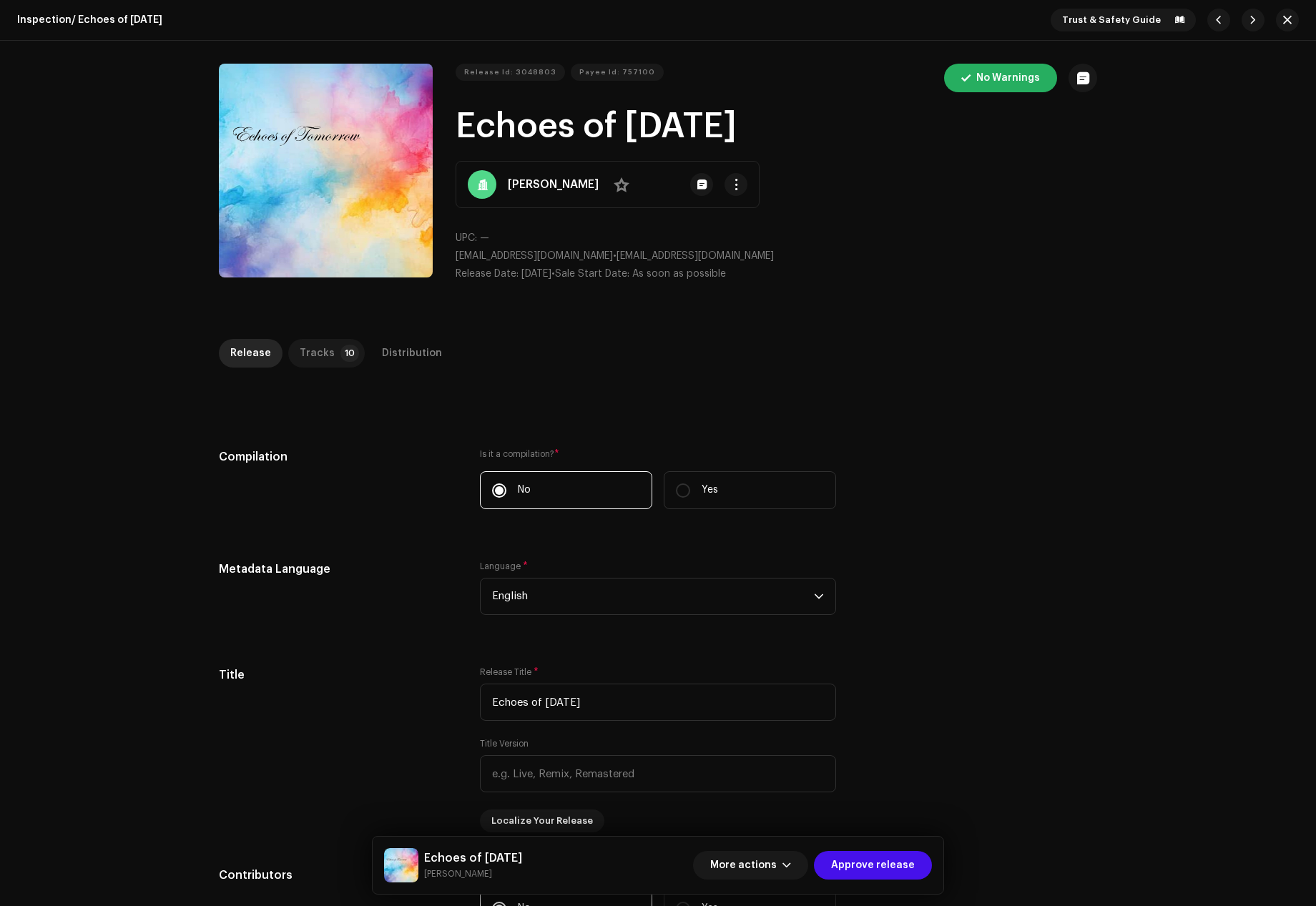
click at [324, 346] on p-tab "Tracks 10" at bounding box center [327, 353] width 76 height 29
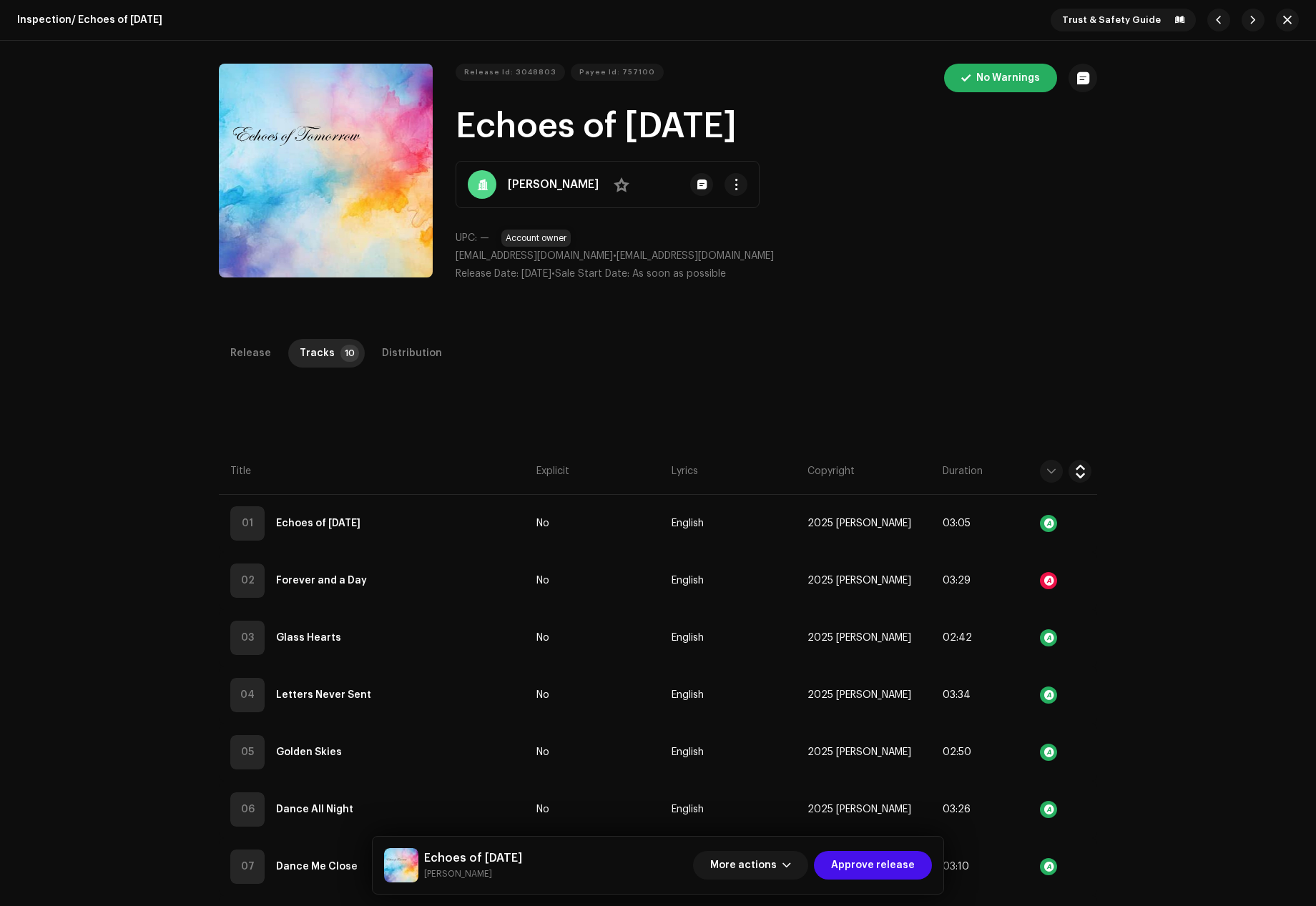
drag, startPoint x: 622, startPoint y: 256, endPoint x: 456, endPoint y: 256, distance: 166.0
click at [456, 256] on p "[EMAIL_ADDRESS][DOMAIN_NAME] • [EMAIL_ADDRESS][DOMAIN_NAME]" at bounding box center [776, 256] width 642 height 15
copy span "[EMAIL_ADDRESS][DOMAIN_NAME]"
click at [731, 184] on span "button" at bounding box center [736, 185] width 11 height 12
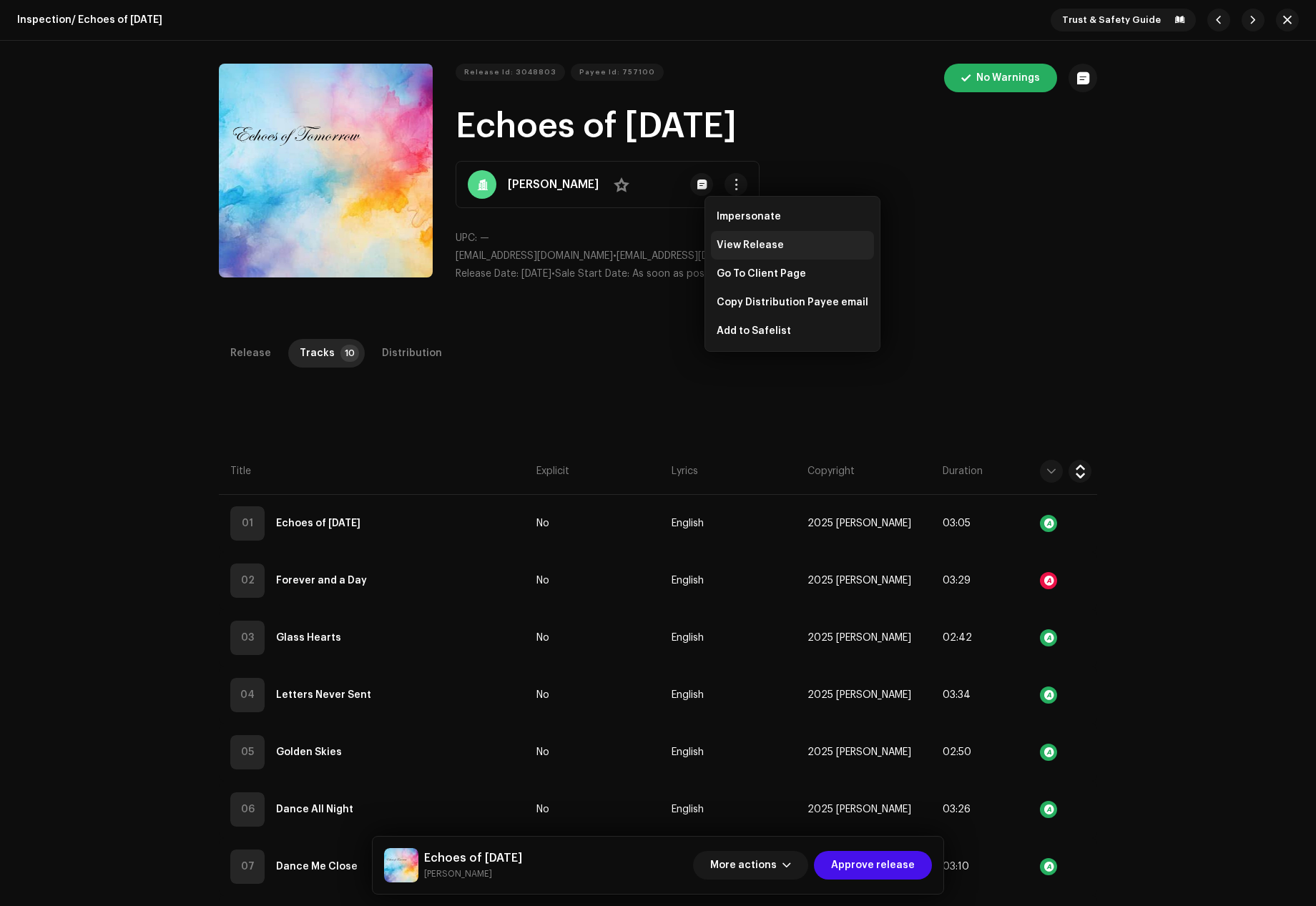
click at [740, 238] on div "View Release" at bounding box center [792, 245] width 163 height 29
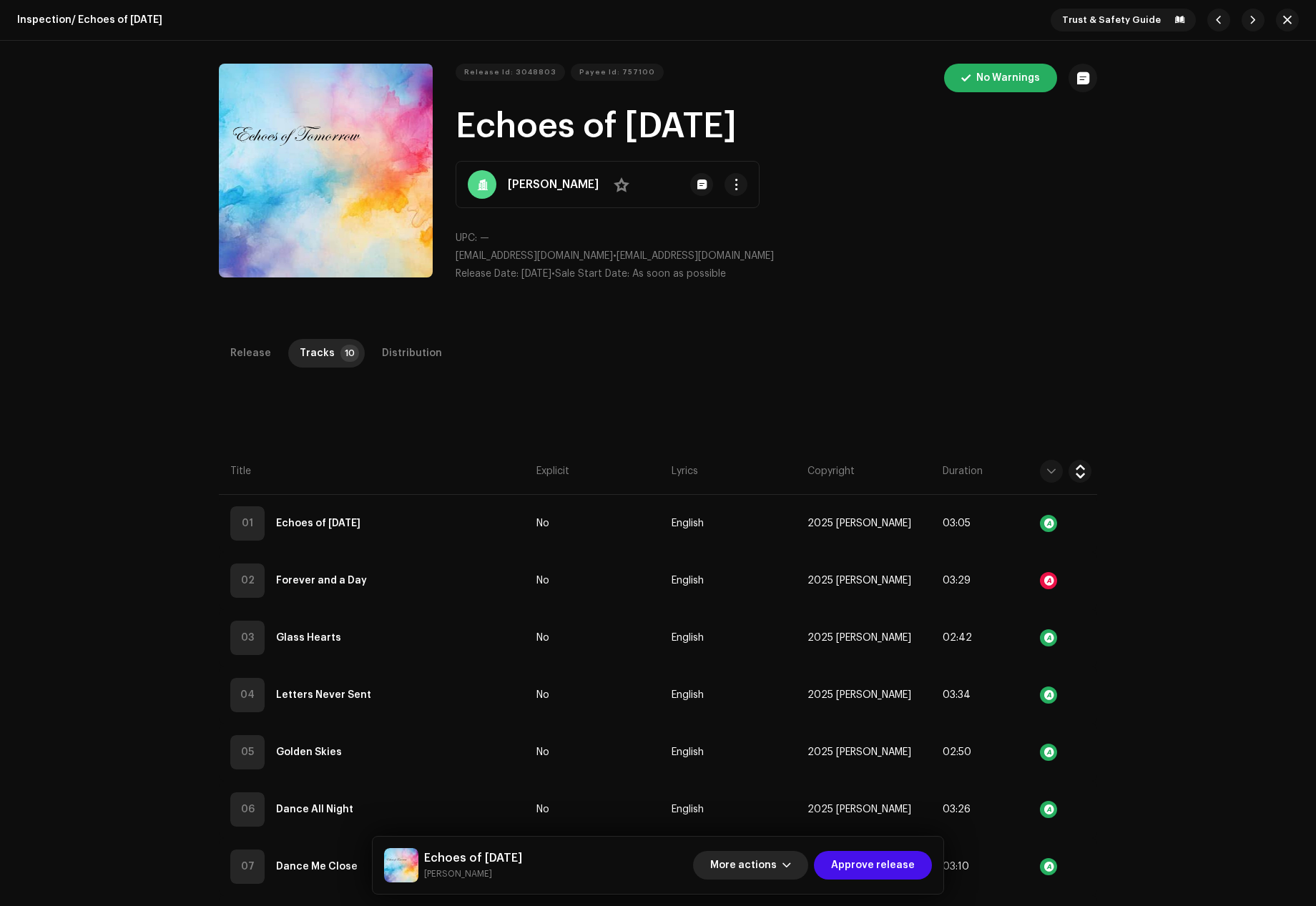
click at [770, 856] on span "More actions" at bounding box center [743, 865] width 67 height 29
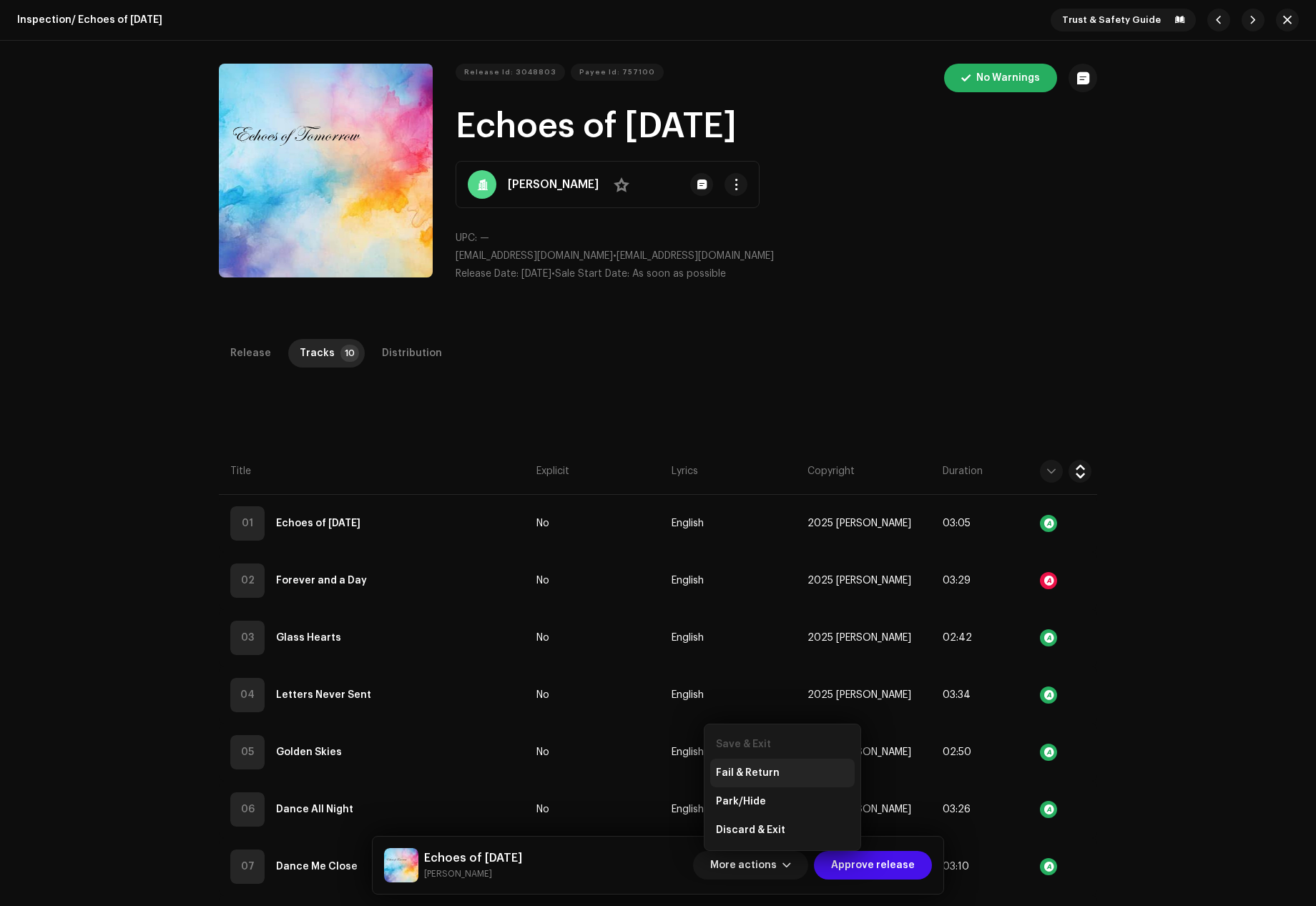
click at [743, 773] on span "Fail & Return" at bounding box center [747, 773] width 64 height 12
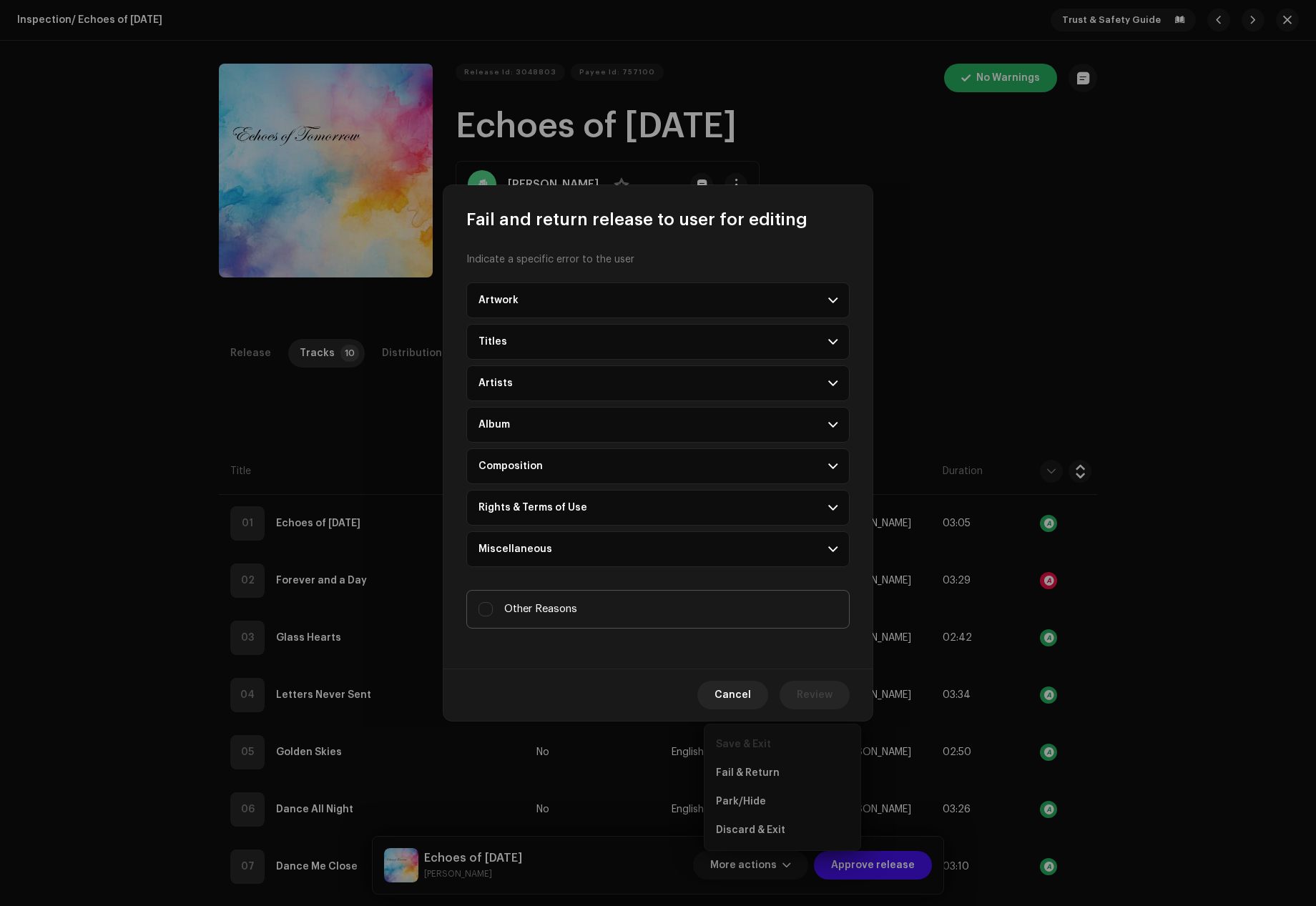
click at [503, 606] on div "Other Reasons" at bounding box center [527, 609] width 99 height 15
click at [493, 606] on input "Other Reasons" at bounding box center [486, 609] width 15 height 15
checkbox input "true"
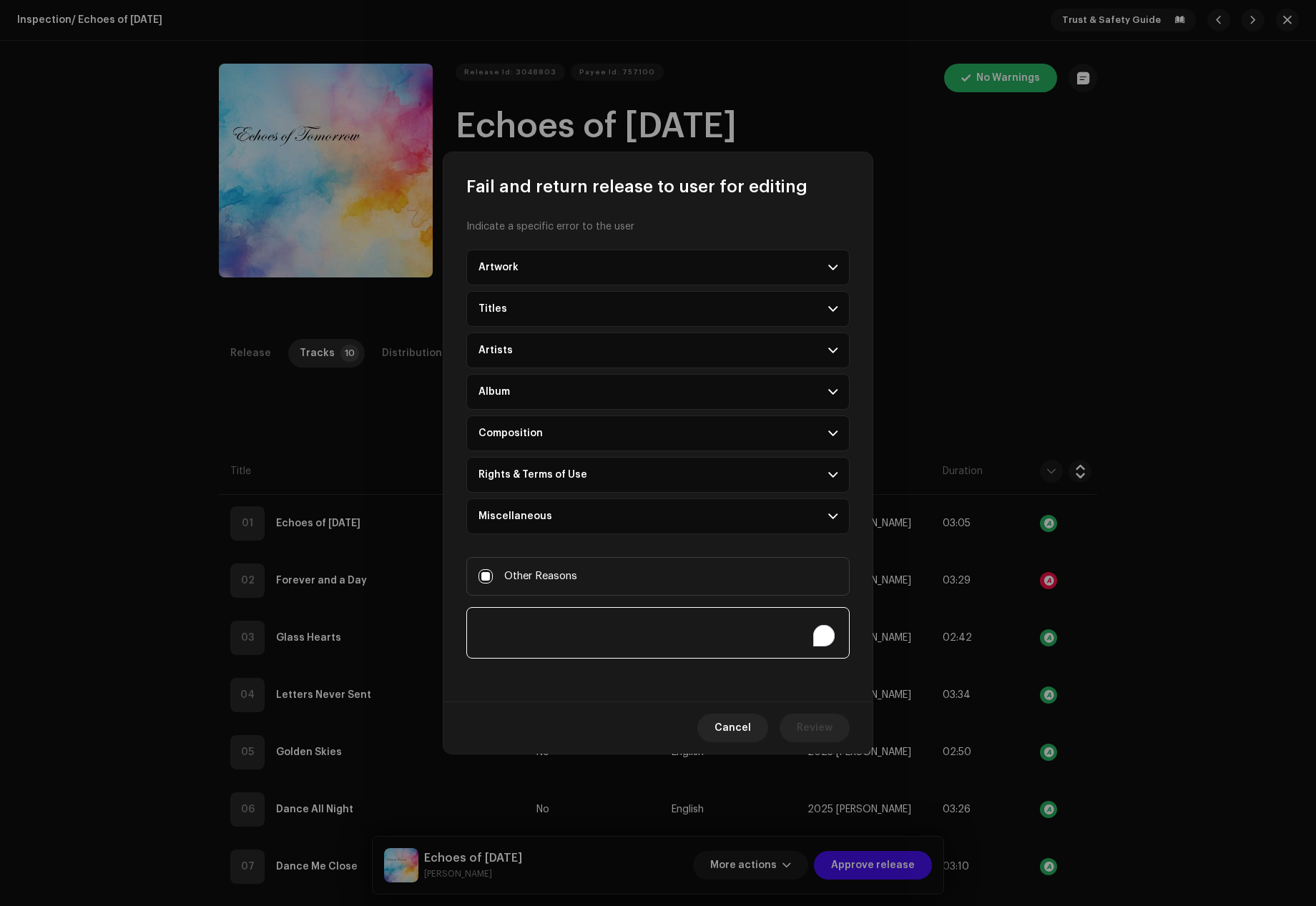
paste textarea "PROVIDE PROOF OF PAYMENT Or PAY FOR YOUR ACCOUNT Price: GH¢175 [URL][DOMAIN_NAM…"
type textarea "PROVIDE PROOF OF PAYMENT Or PAY FOR YOUR ACCOUNT Price: GH¢175 [URL][DOMAIN_NAM…"
click at [823, 727] on span "Review" at bounding box center [814, 727] width 36 height 29
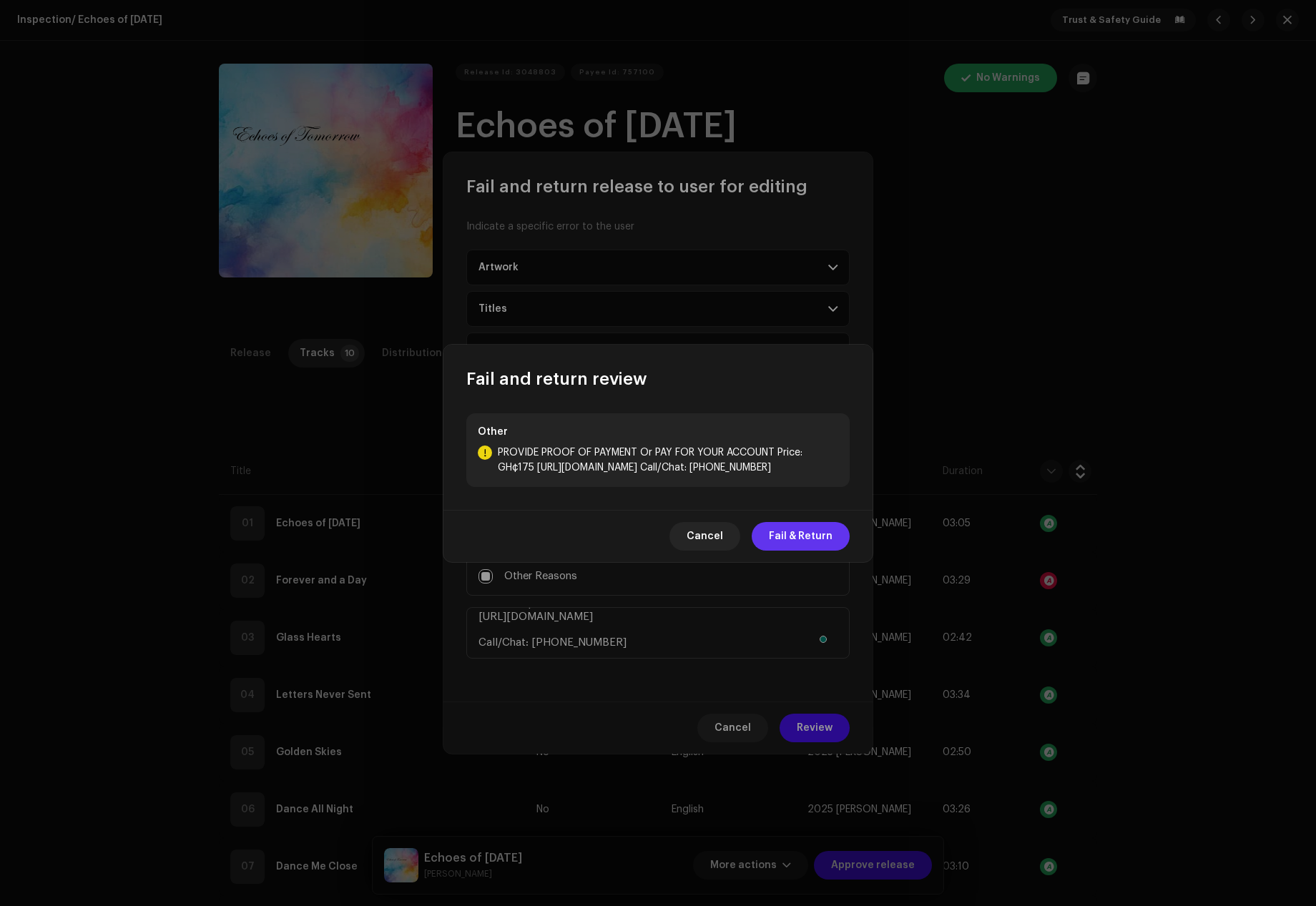
click at [800, 541] on span "Fail & Return" at bounding box center [800, 536] width 64 height 29
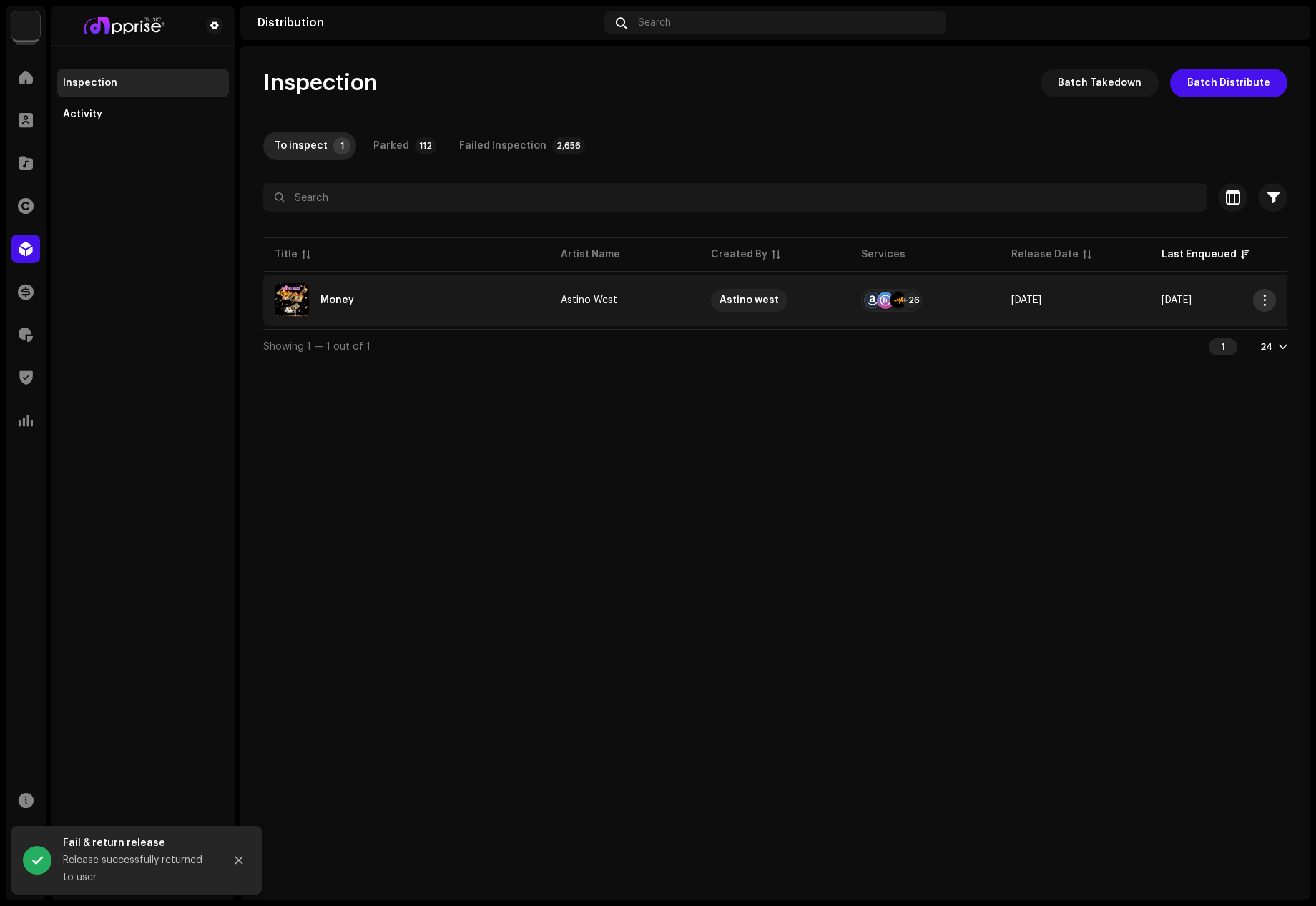
click at [1262, 295] on span "button" at bounding box center [1265, 300] width 11 height 12
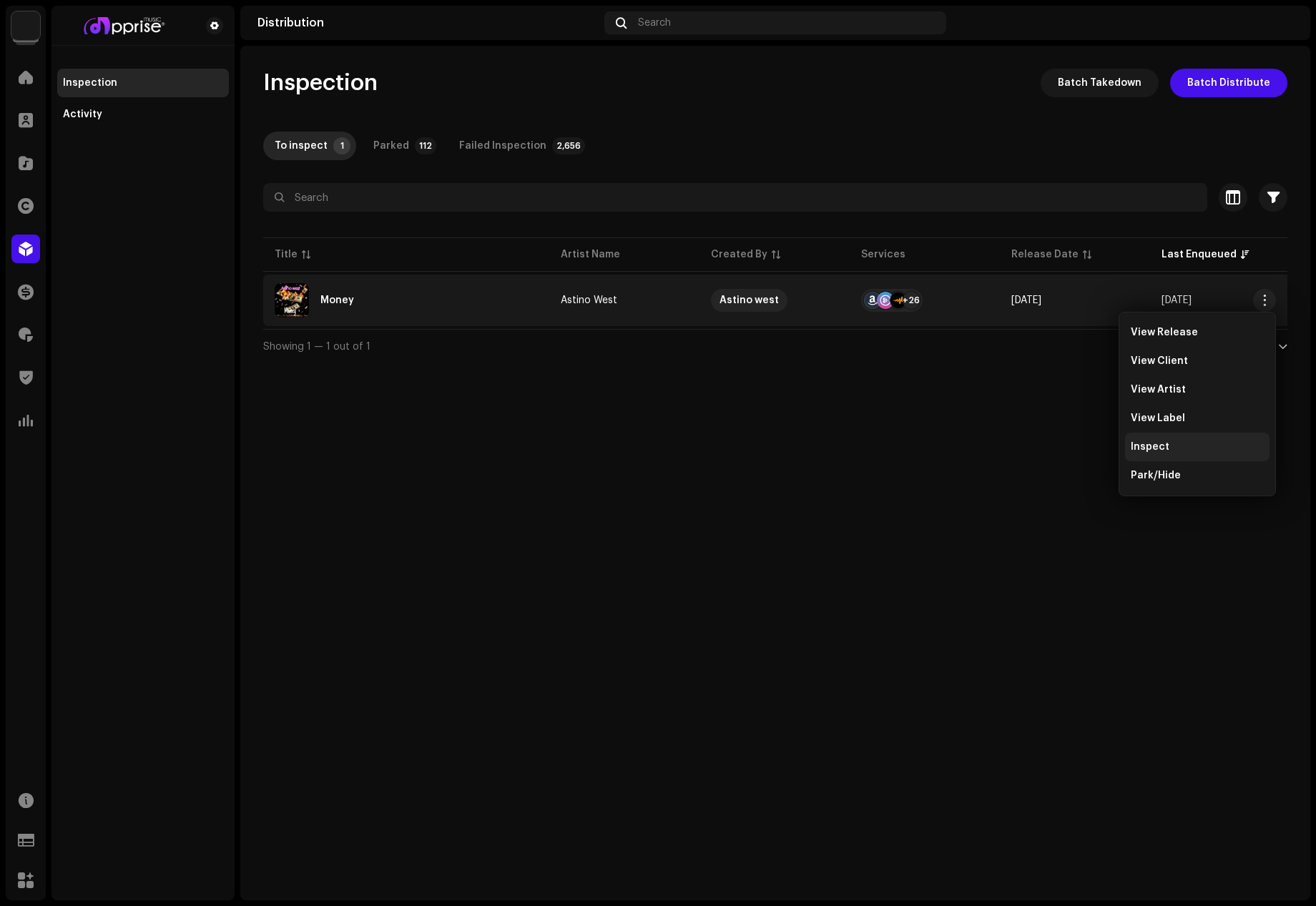
click at [1148, 442] on span "Inspect" at bounding box center [1150, 447] width 39 height 12
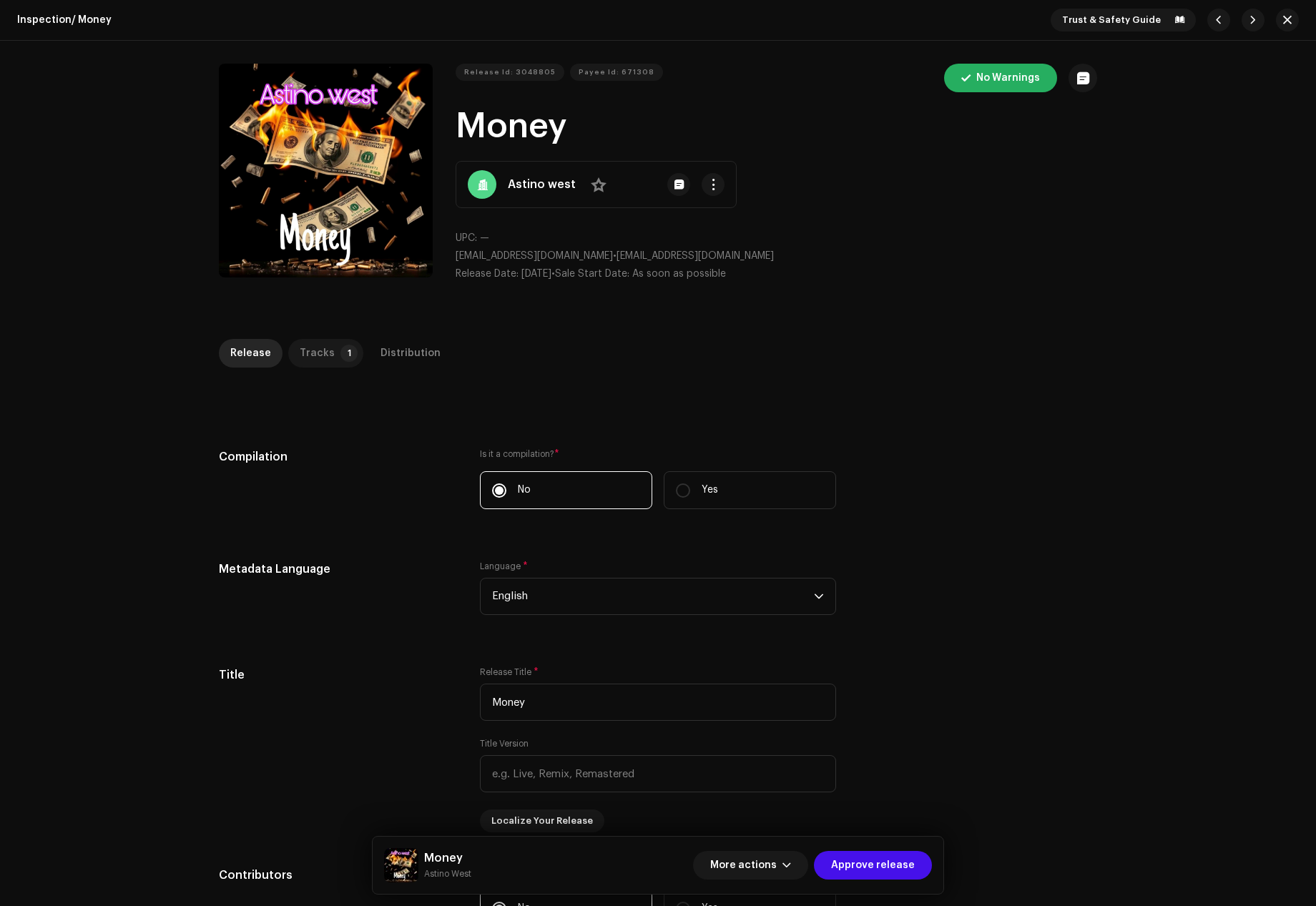
click at [341, 352] on p-badge "1" at bounding box center [349, 353] width 17 height 17
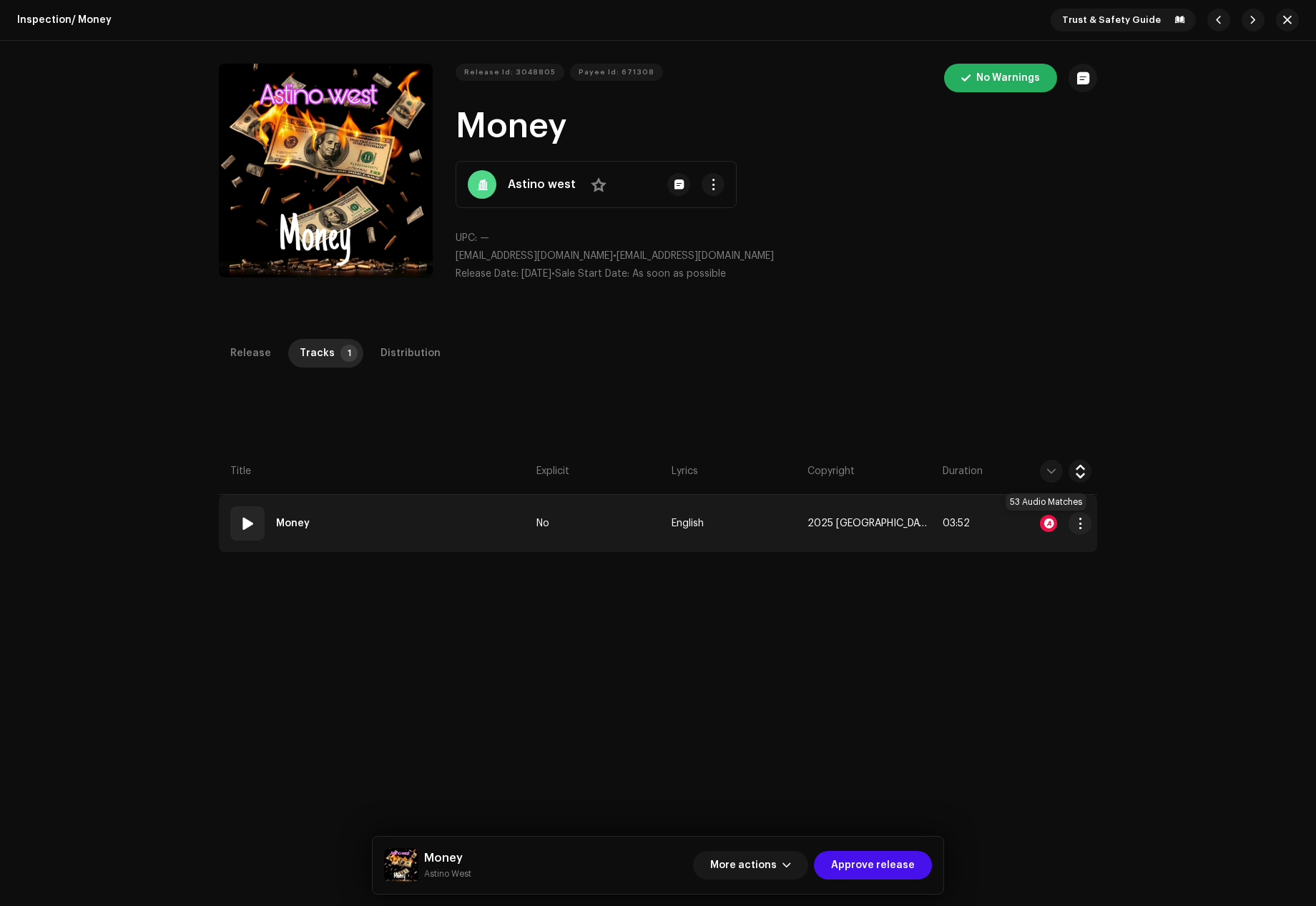
click at [1041, 520] on div at bounding box center [1048, 523] width 17 height 17
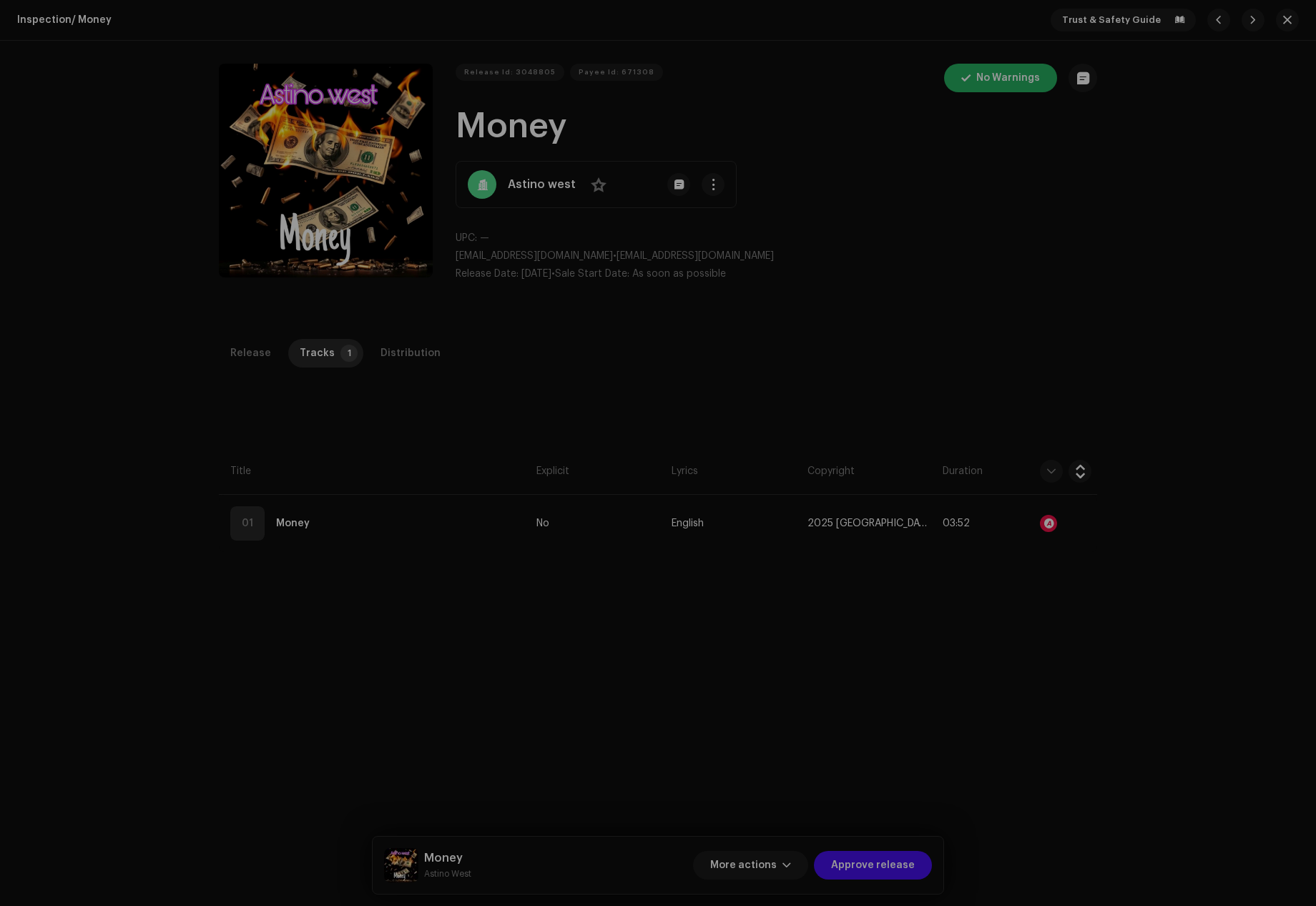
click at [952, 359] on div "Audio Recognition by Remix/Sample 53 All results require review/listening to av…" at bounding box center [658, 453] width 1316 height 906
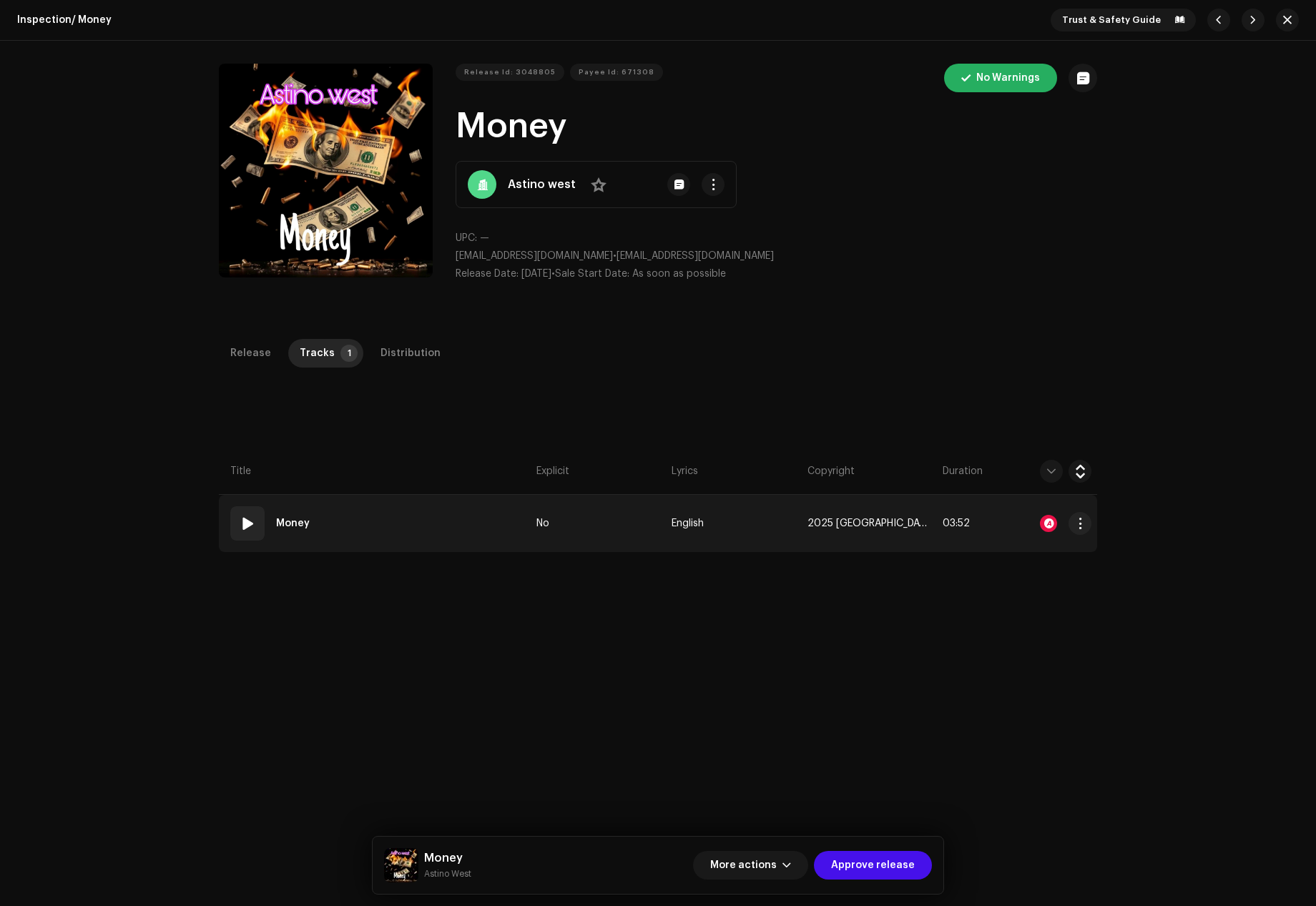
click at [230, 519] on div "01" at bounding box center [247, 523] width 34 height 34
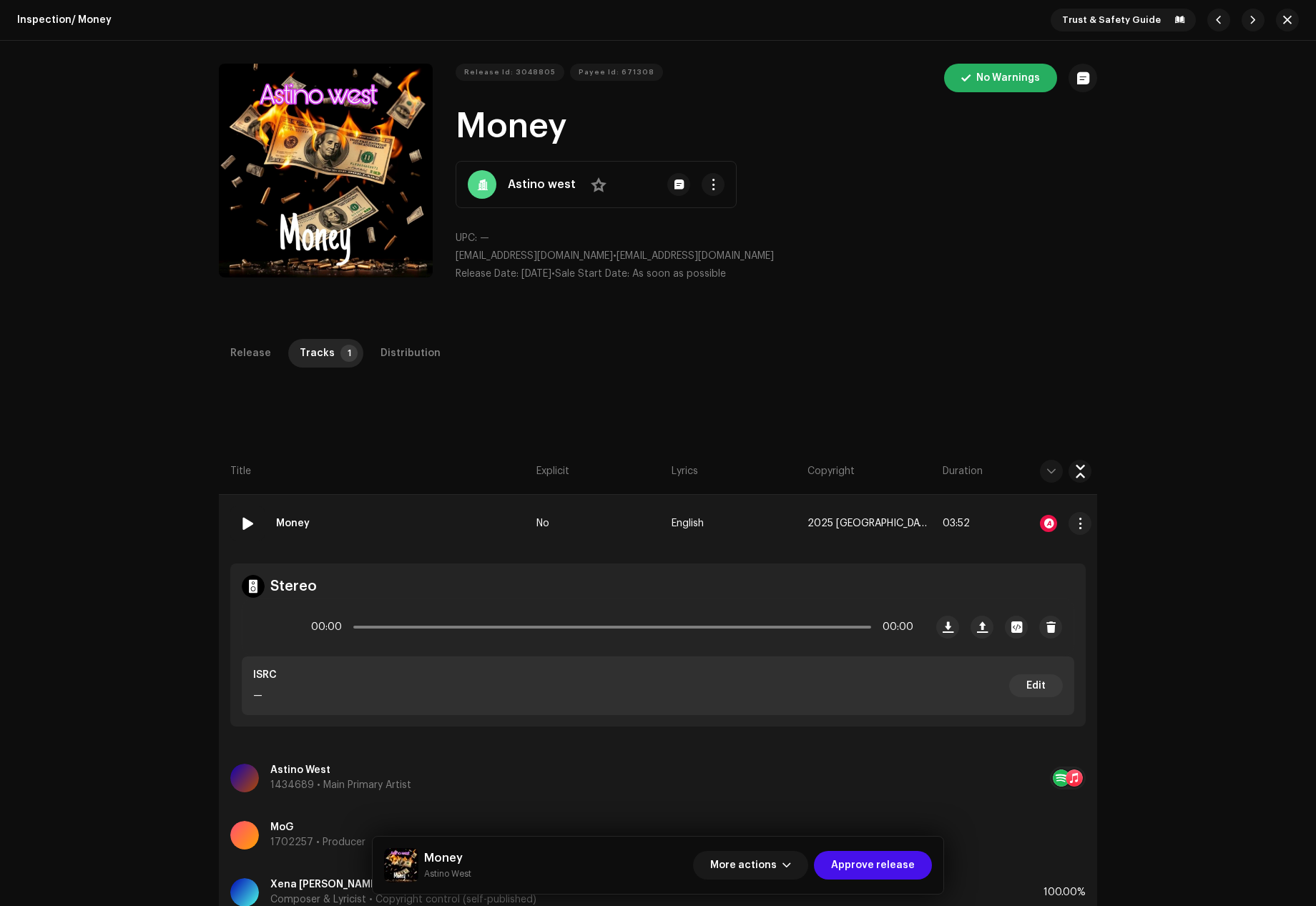
click at [250, 527] on span at bounding box center [247, 523] width 17 height 17
click at [265, 629] on span at bounding box center [270, 628] width 12 height 12
click at [394, 352] on div "Distribution" at bounding box center [410, 353] width 60 height 29
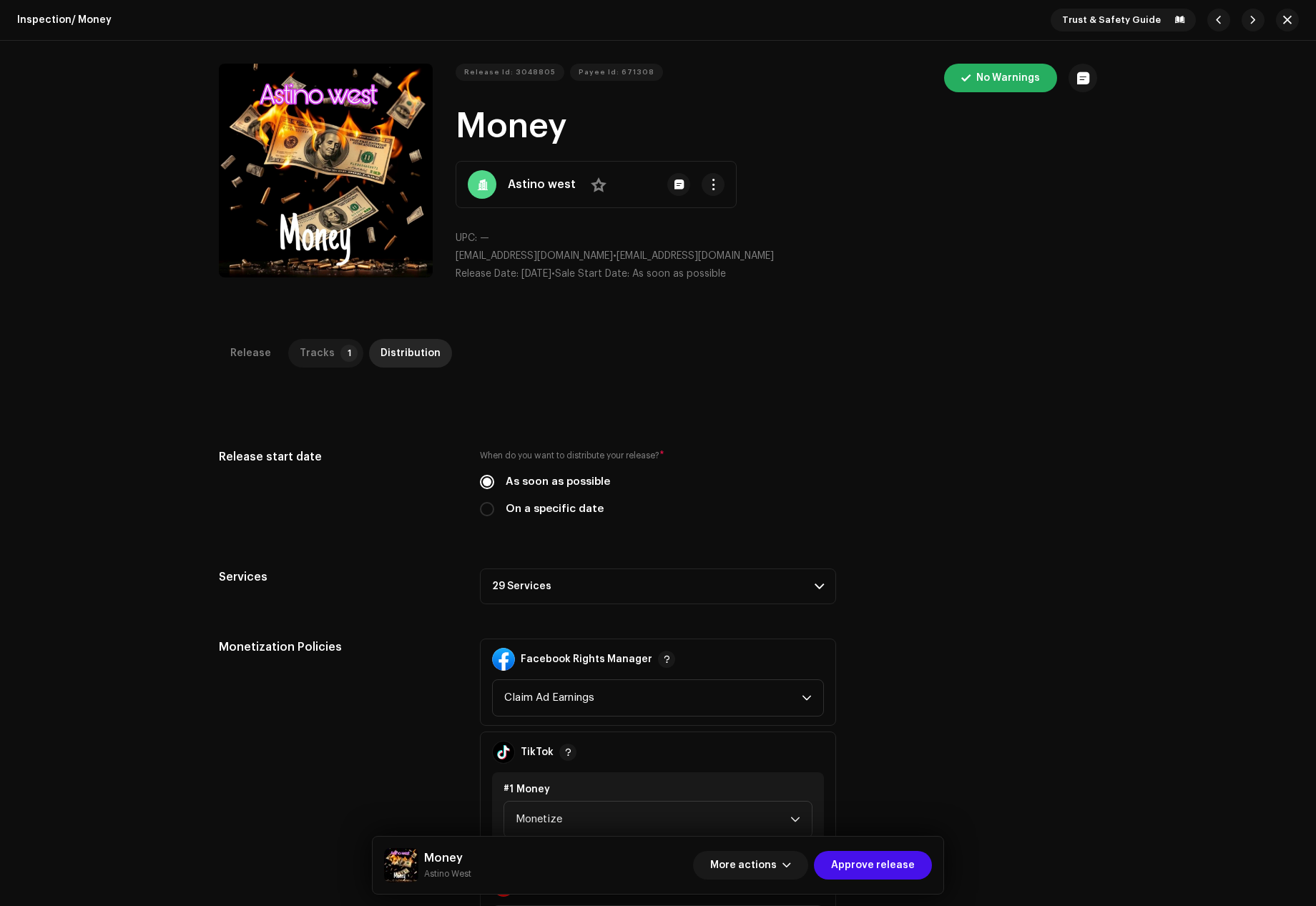
click at [314, 349] on div "Tracks" at bounding box center [317, 353] width 35 height 29
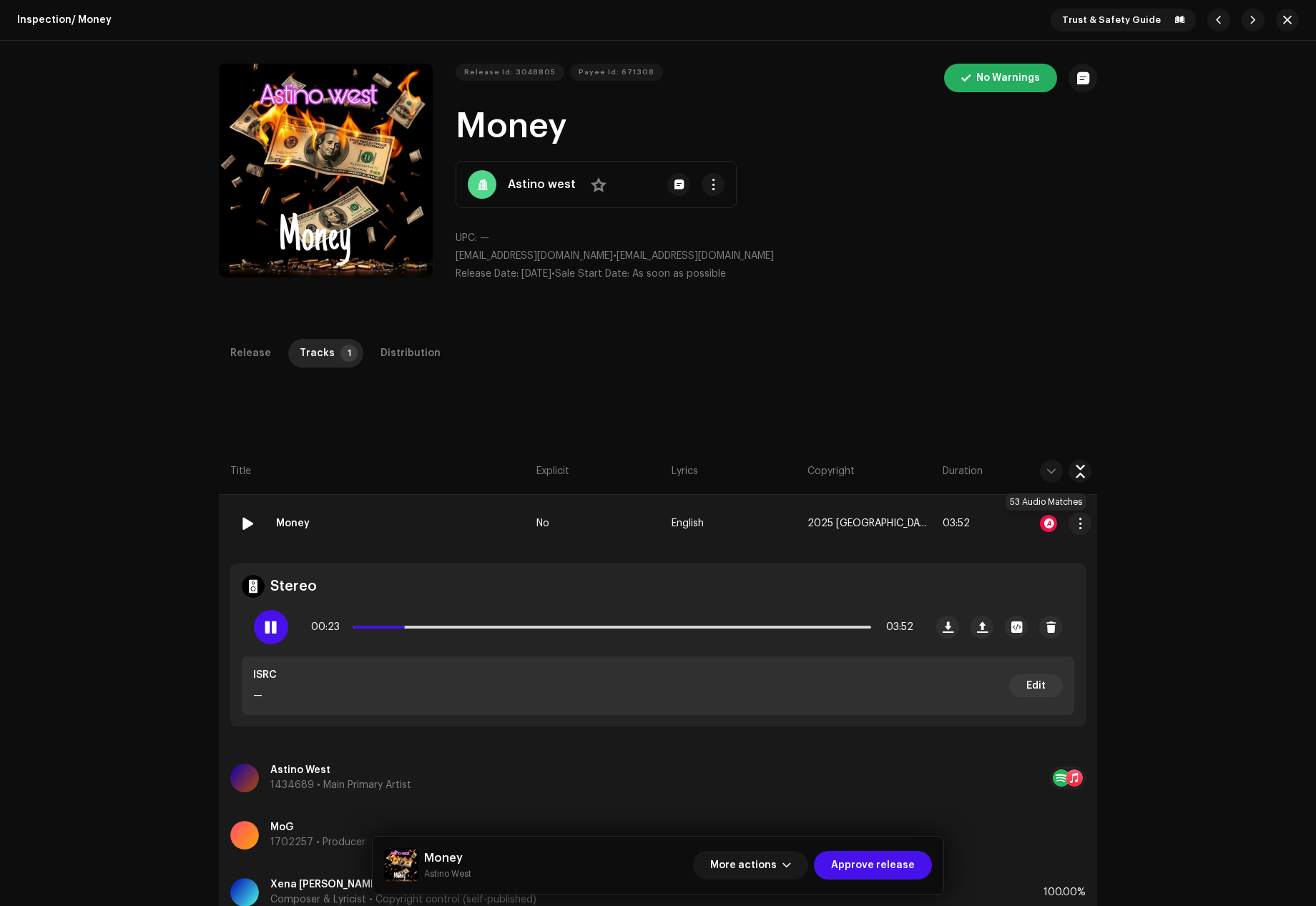
click at [1041, 521] on div at bounding box center [1048, 523] width 17 height 17
click at [994, 368] on div "Audio Recognition by Remix/Sample 53 All results require review/listening to av…" at bounding box center [658, 453] width 1316 height 906
click at [1283, 24] on span "button" at bounding box center [1287, 21] width 9 height 12
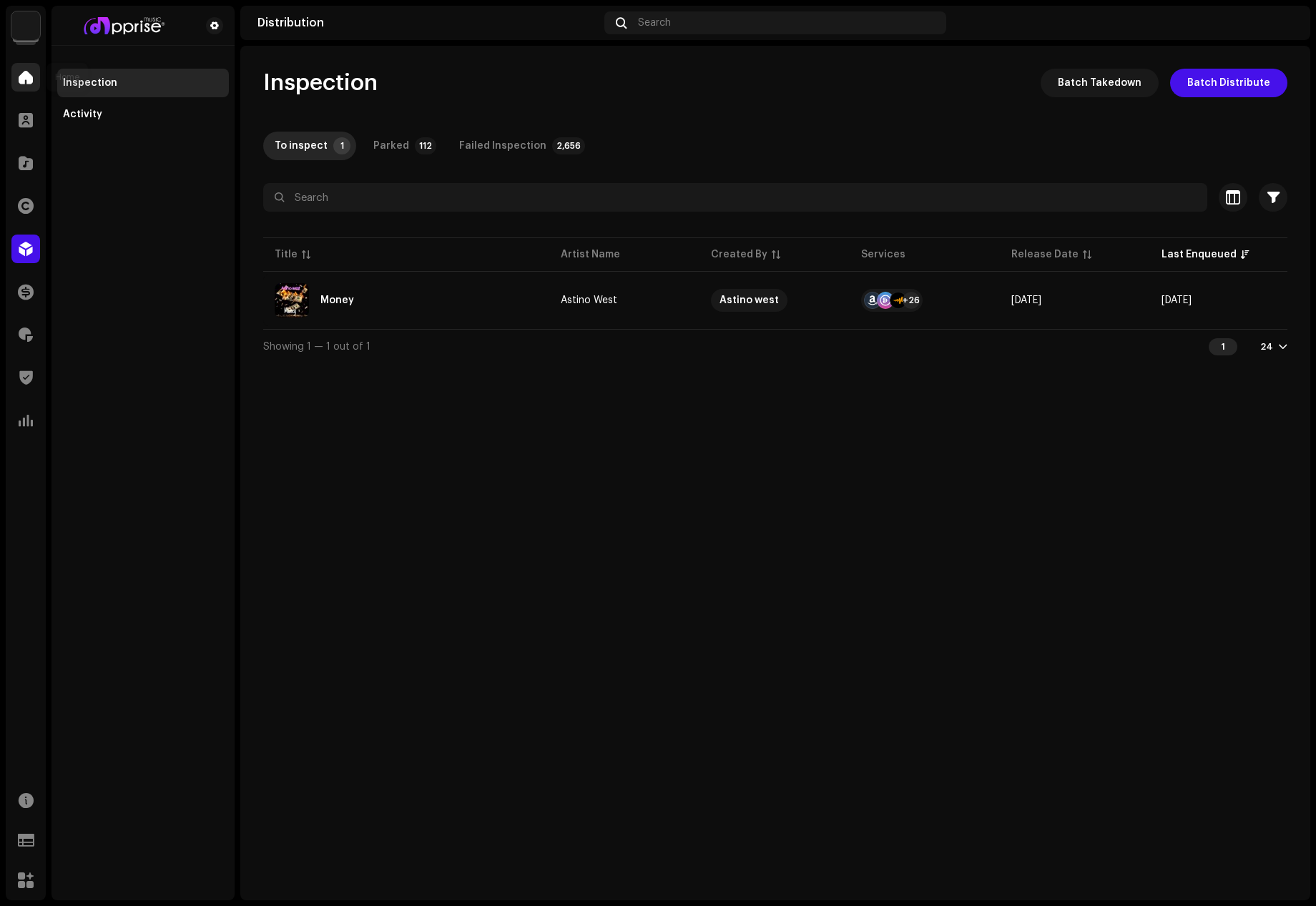
click at [27, 67] on div at bounding box center [26, 77] width 29 height 29
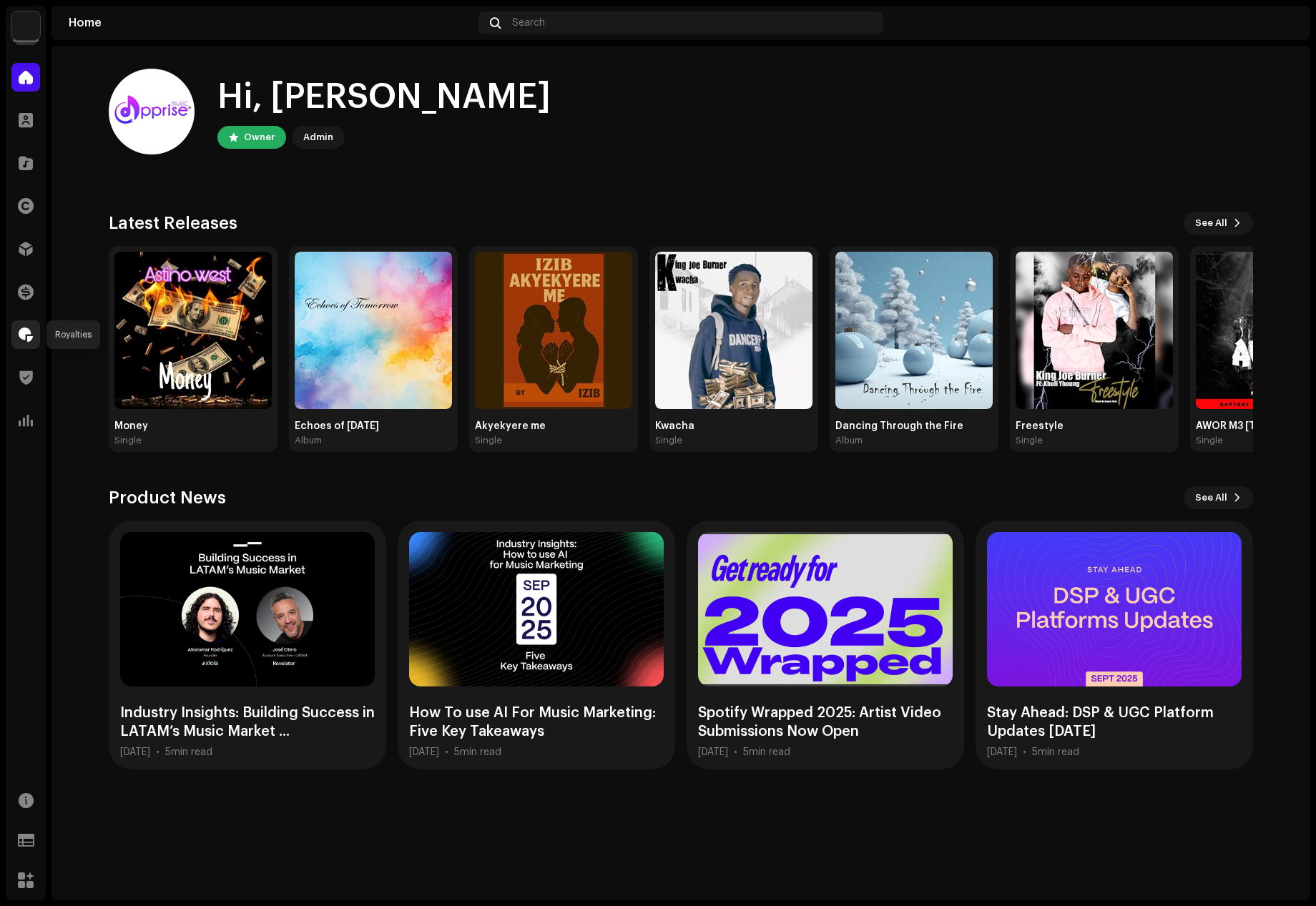
click at [26, 335] on span at bounding box center [26, 335] width 15 height 12
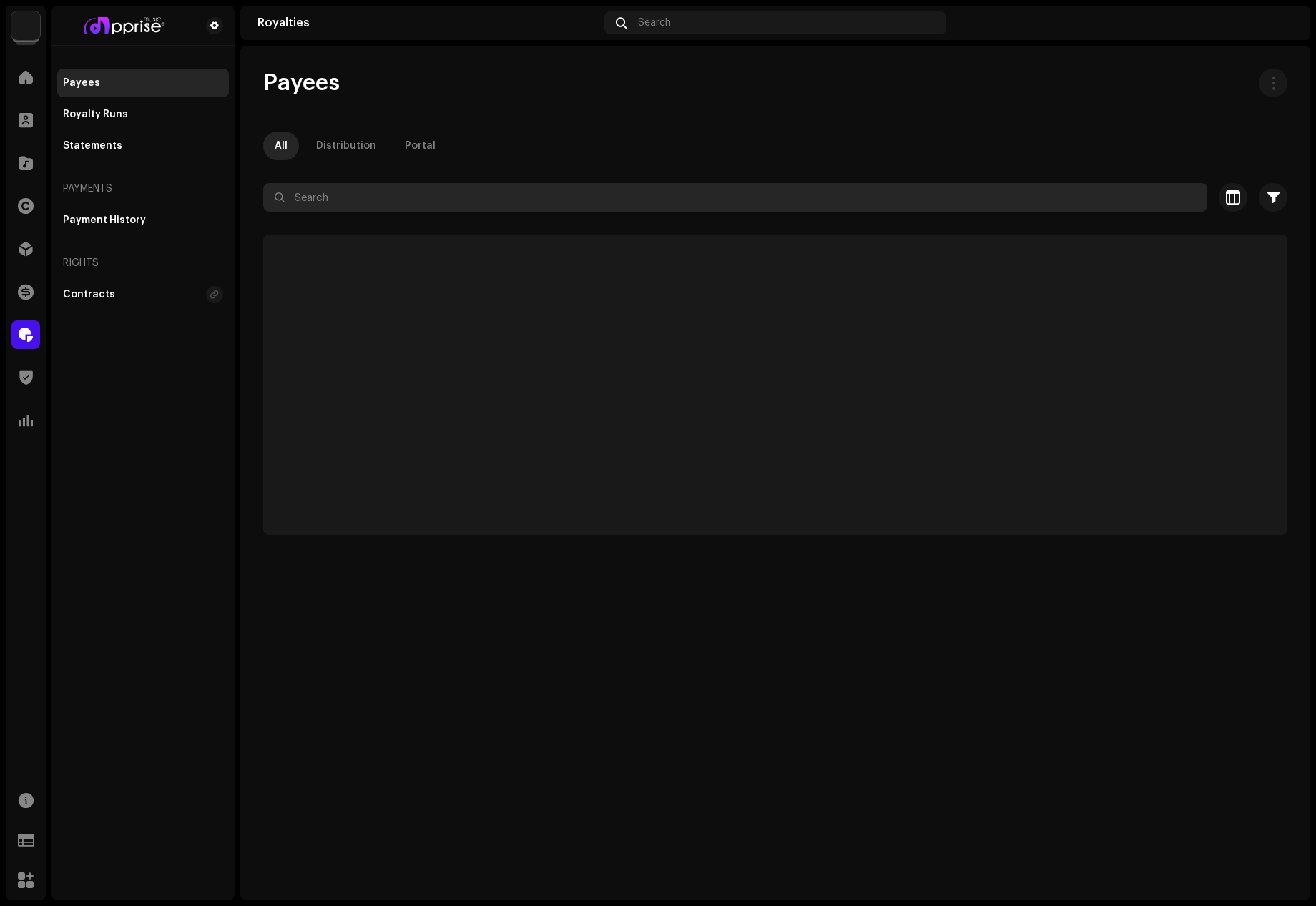
paste input "Slygon"
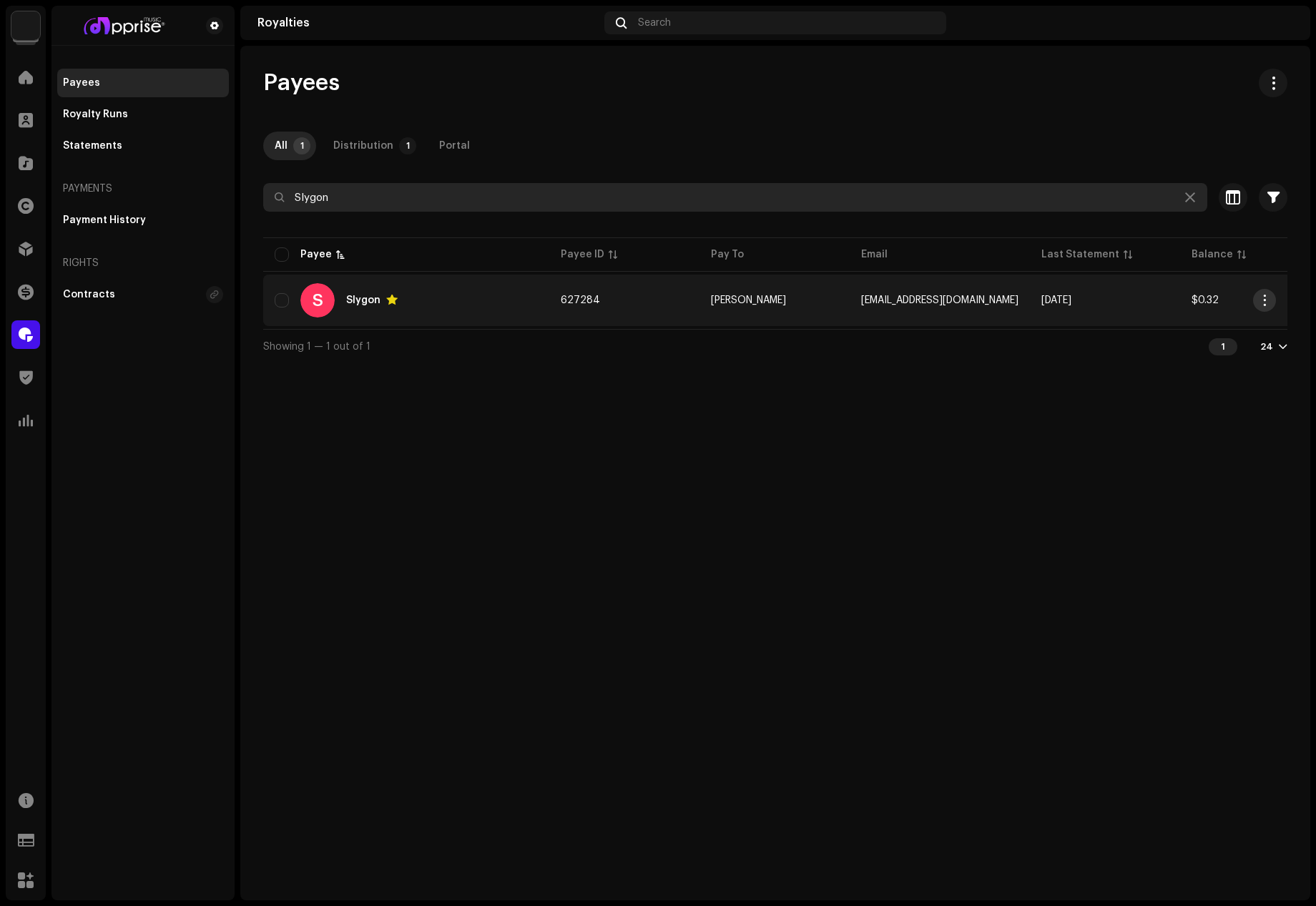
type input "Slygon"
click at [1260, 297] on span "button" at bounding box center [1265, 300] width 11 height 12
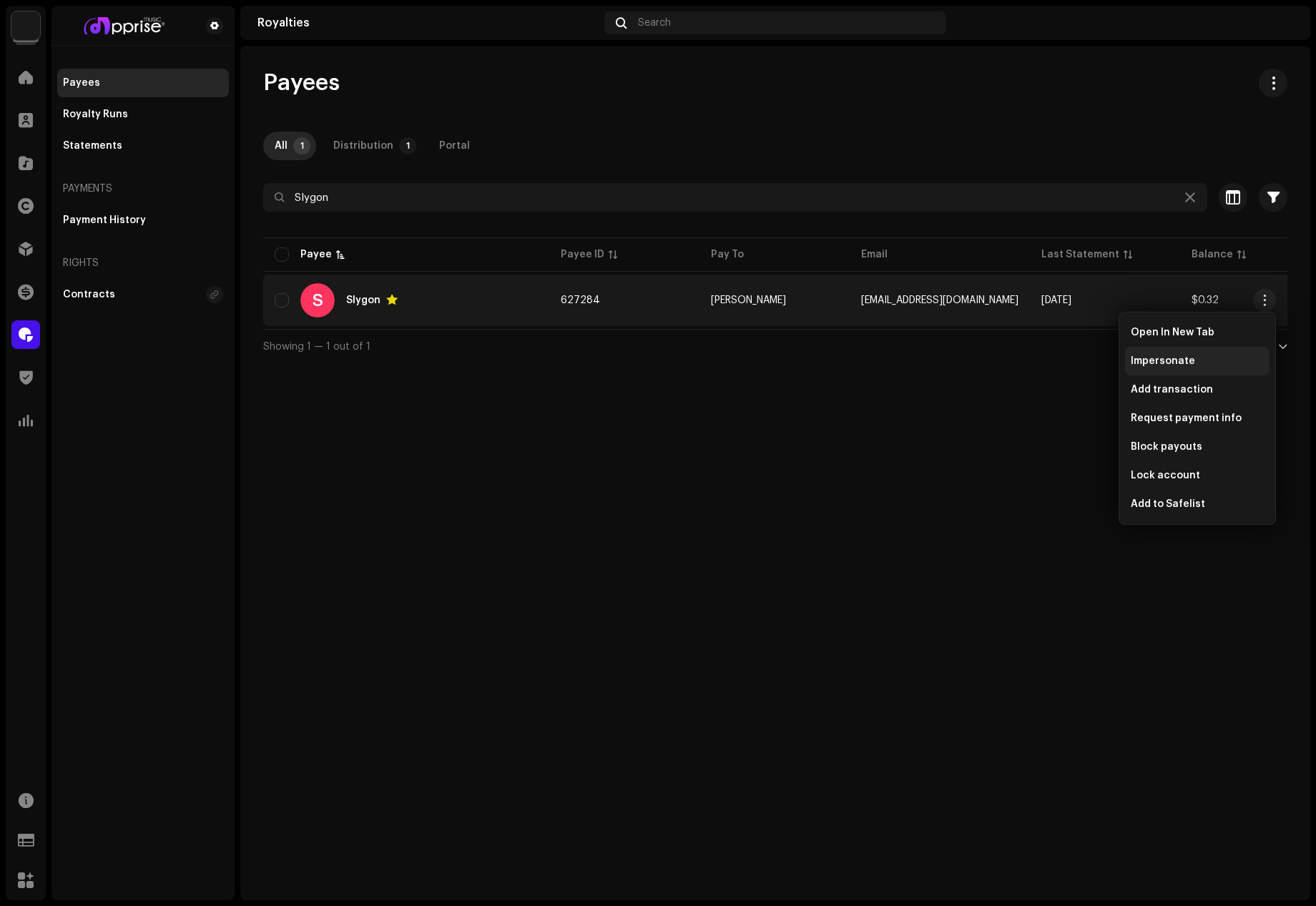
click at [1152, 360] on span "Impersonate" at bounding box center [1163, 361] width 64 height 12
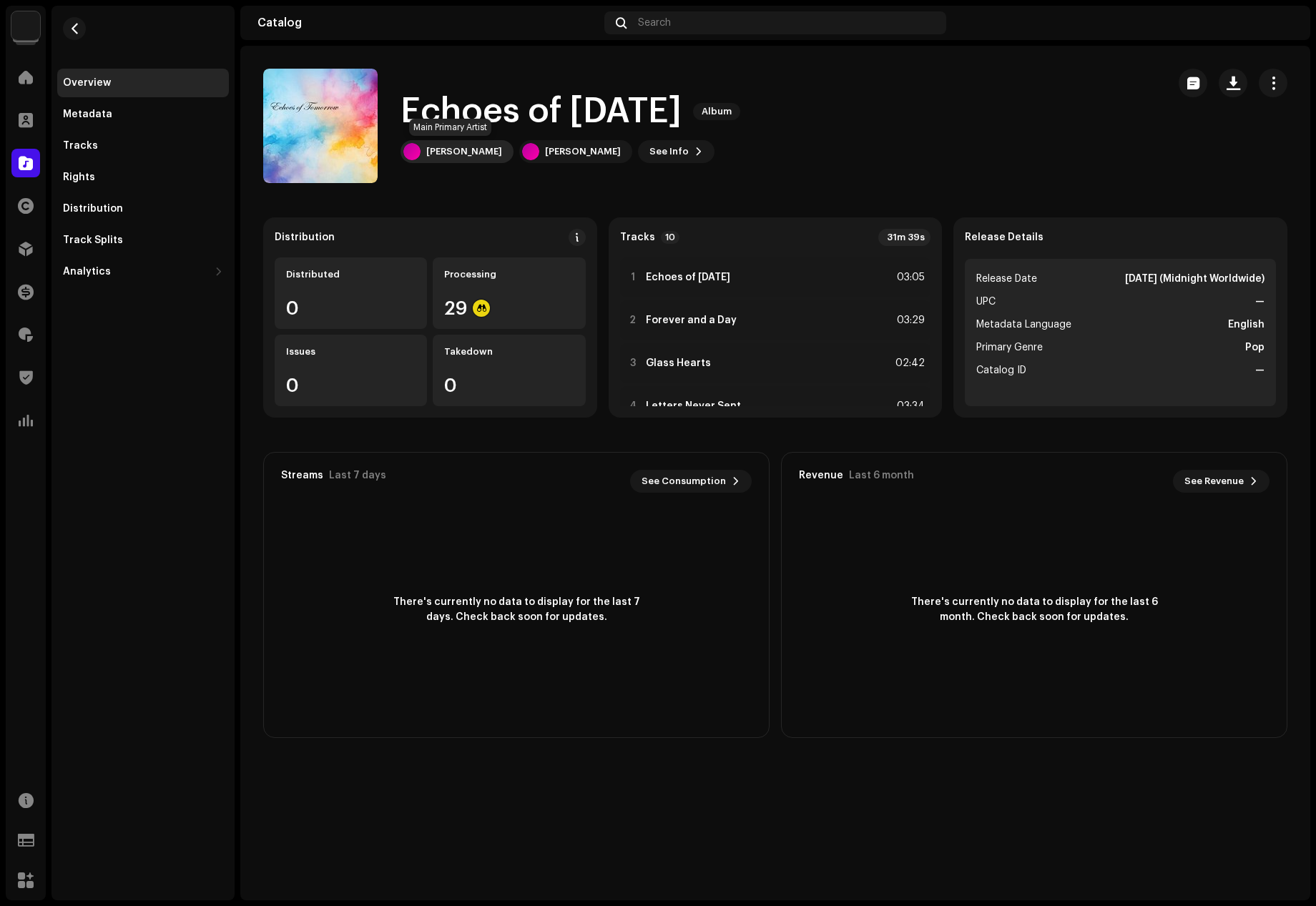
click at [450, 151] on div "[PERSON_NAME]" at bounding box center [464, 152] width 76 height 12
